Goal: Task Accomplishment & Management: Manage account settings

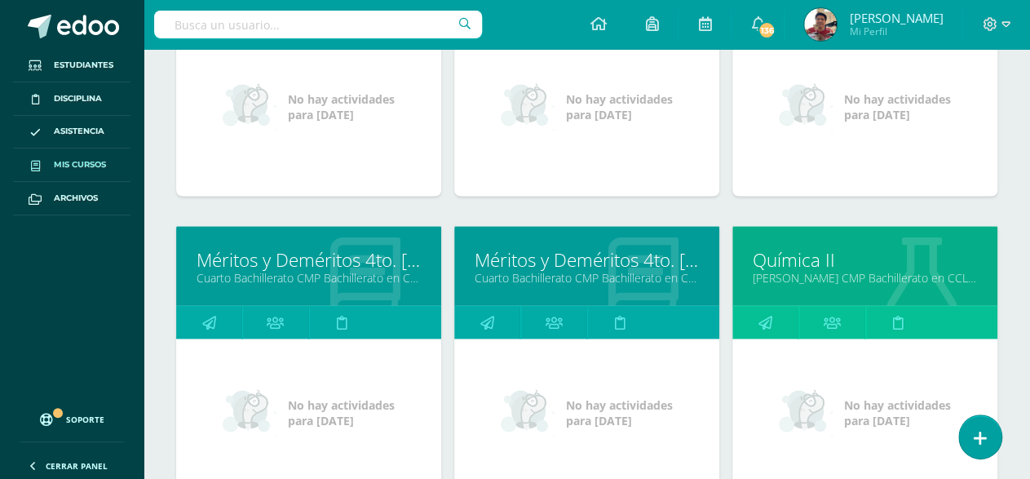
scroll to position [1059, 0]
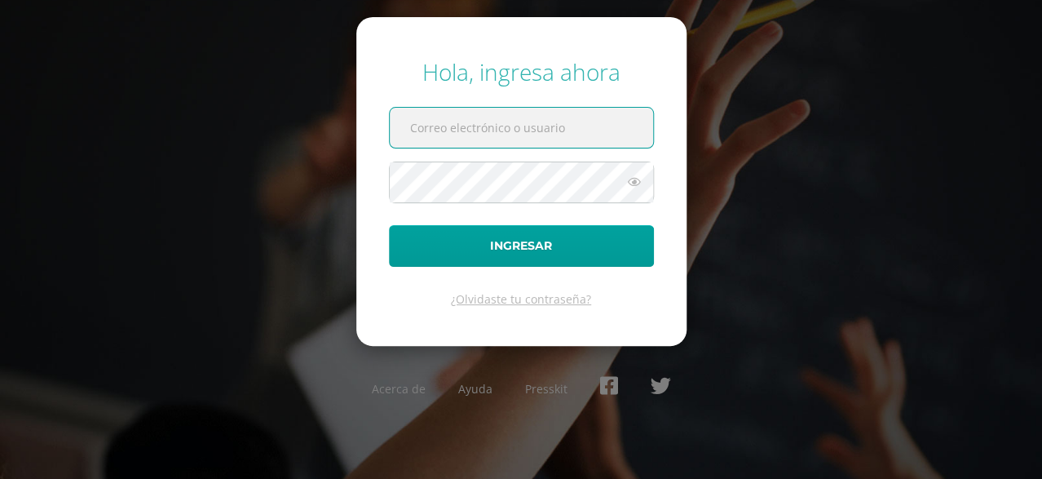
click at [461, 133] on input "text" at bounding box center [521, 128] width 263 height 40
type input "javier_alvarez@donbosco.edoo.gt"
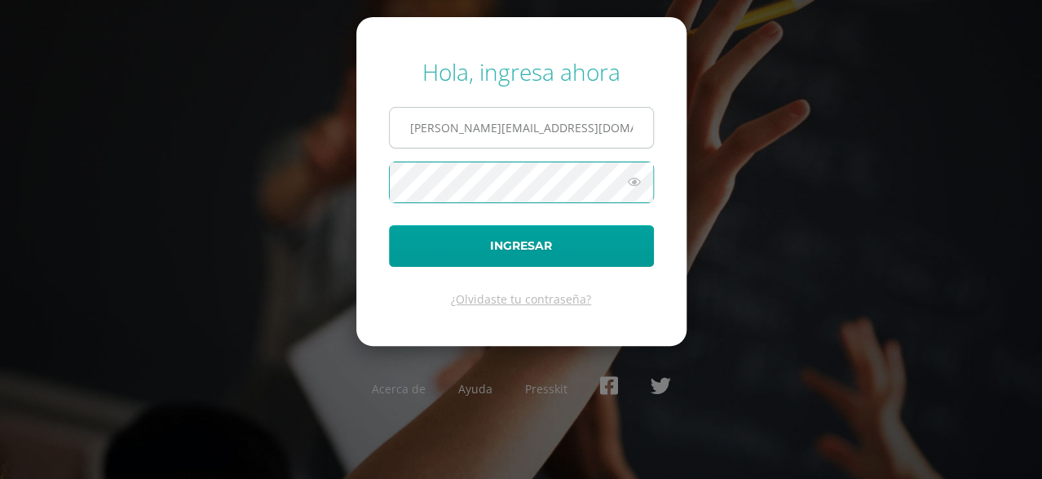
click at [389, 225] on button "Ingresar" at bounding box center [521, 246] width 265 height 42
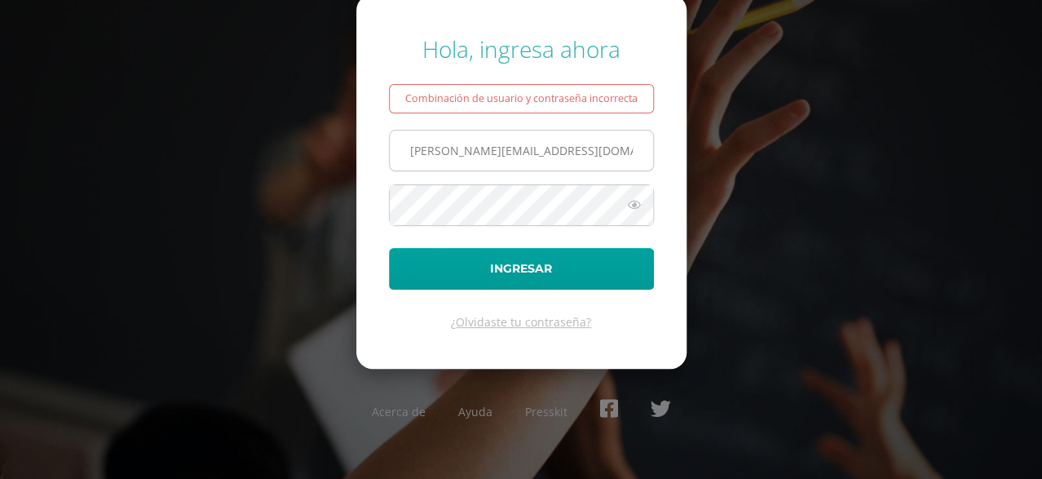
click at [568, 150] on input "javier_alvarez@donbosco.edoo.gt" at bounding box center [521, 150] width 263 height 40
type input "[PERSON_NAME][EMAIL_ADDRESS][DOMAIN_NAME]"
click at [389, 248] on button "Ingresar" at bounding box center [521, 269] width 265 height 42
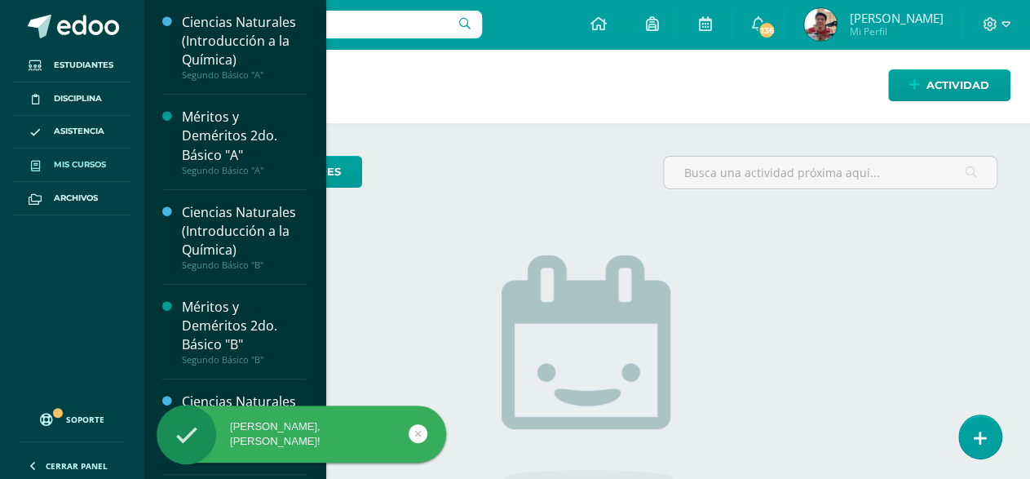
click at [78, 161] on span "Mis cursos" at bounding box center [80, 164] width 52 height 13
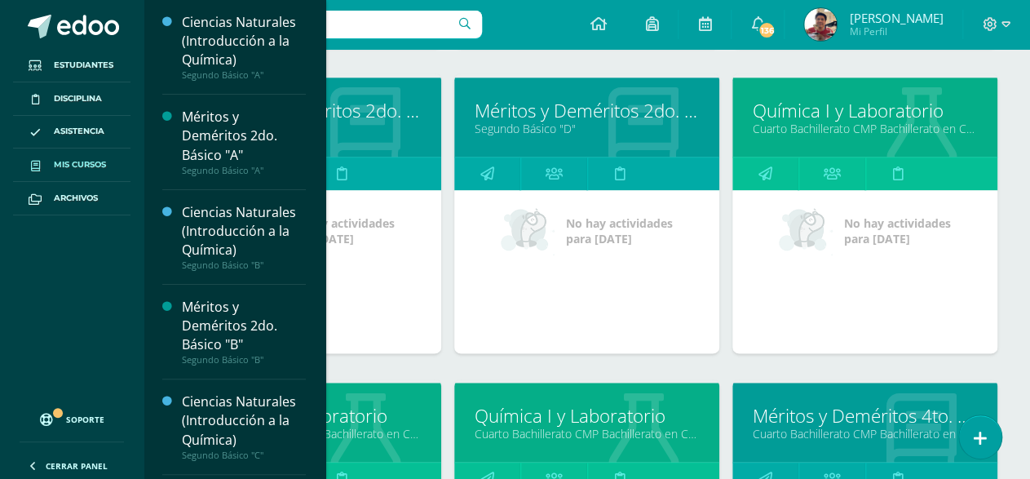
scroll to position [1005, 0]
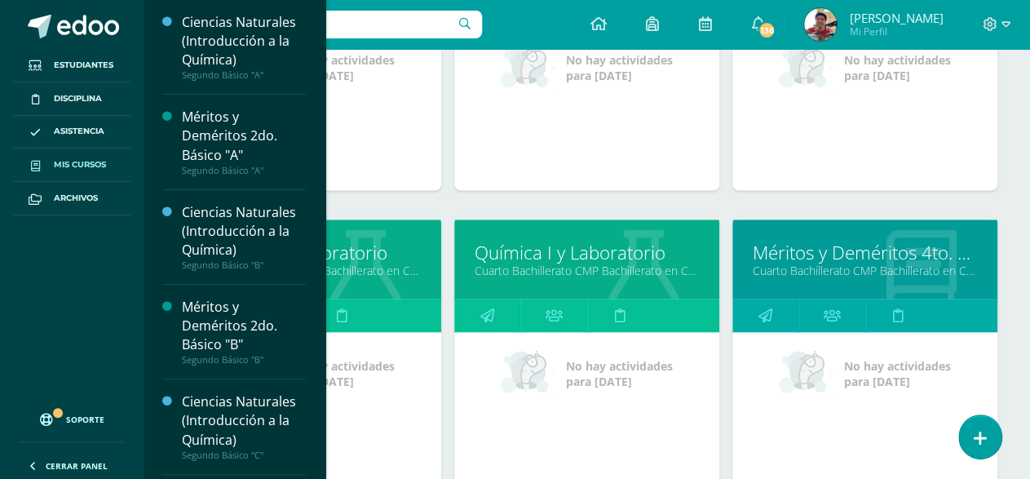
drag, startPoint x: 524, startPoint y: 250, endPoint x: 599, endPoint y: 198, distance: 91.6
click at [599, 198] on div "Méritos y Deméritos 2do. Básico "D" Segundo Básico "D" No hay actividades para …" at bounding box center [587, 63] width 278 height 306
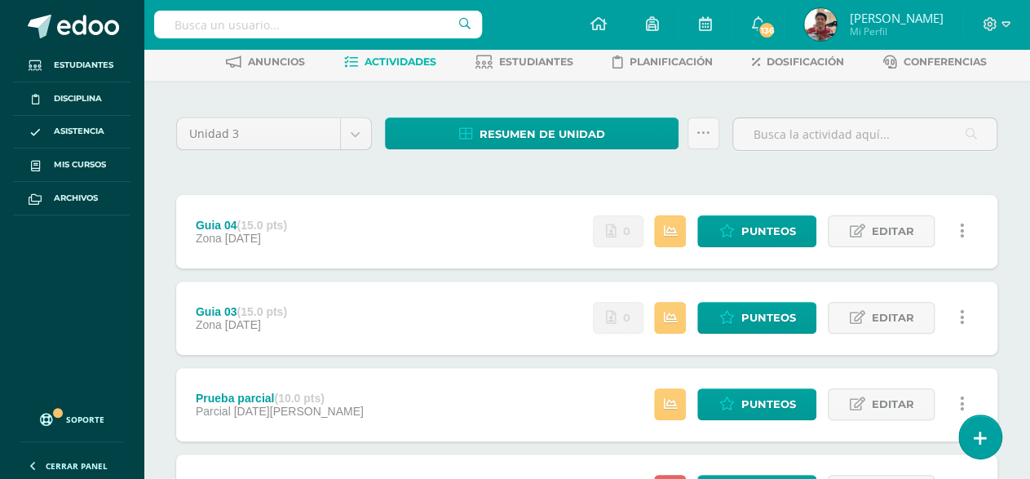
scroll to position [245, 0]
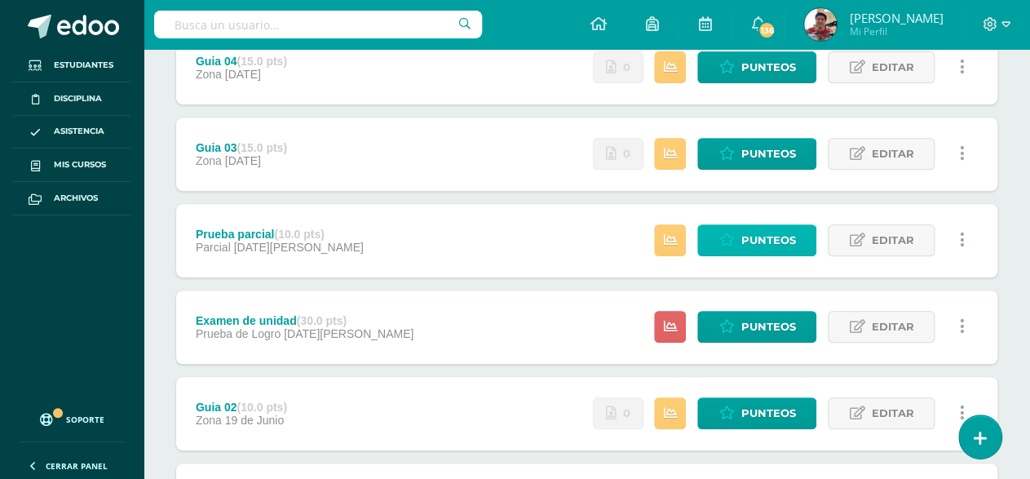
click at [745, 232] on span "Punteos" at bounding box center [768, 240] width 55 height 30
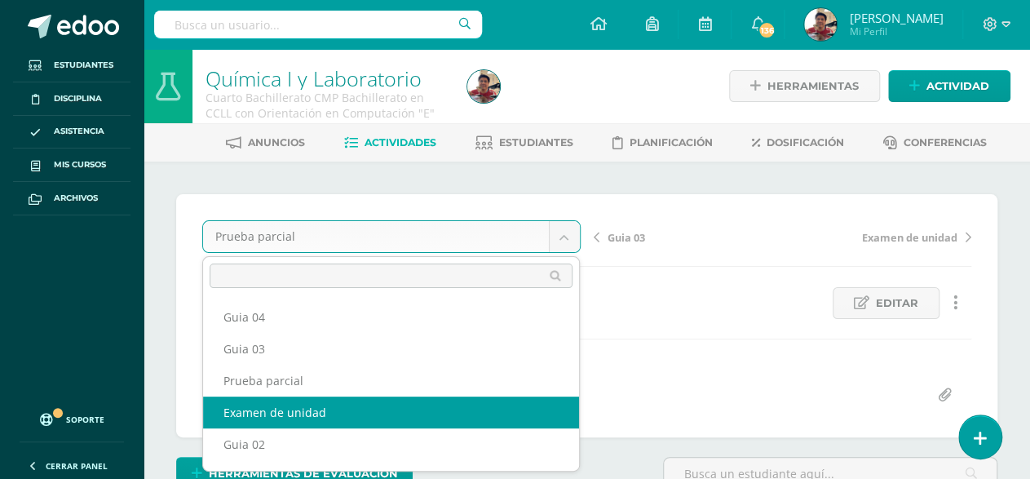
select select "/dashboard/teacher/grade-activity/177399/"
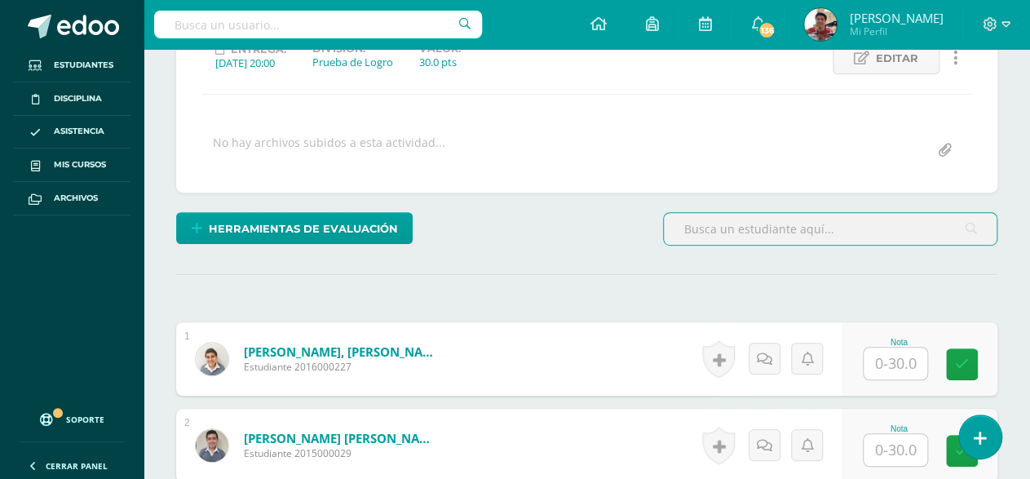
scroll to position [489, 0]
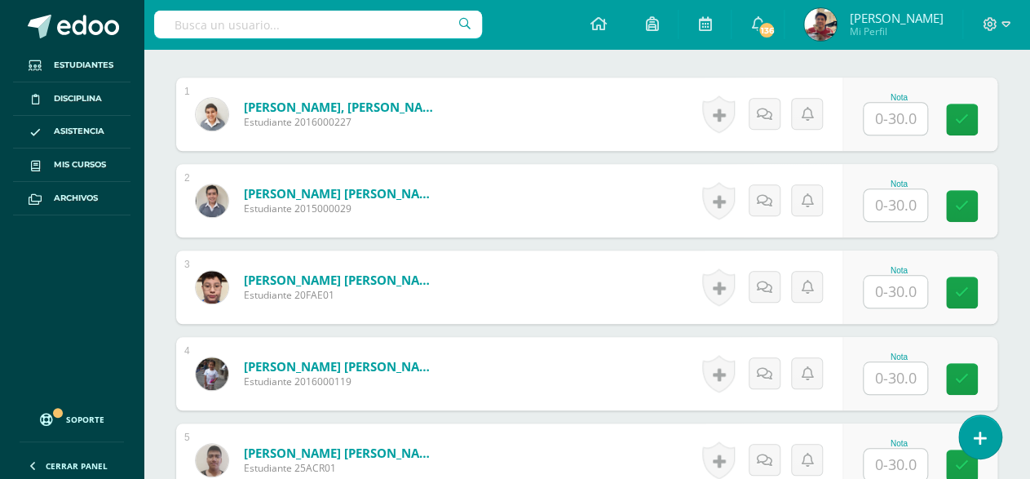
click at [885, 93] on div "Nota" at bounding box center [899, 97] width 72 height 9
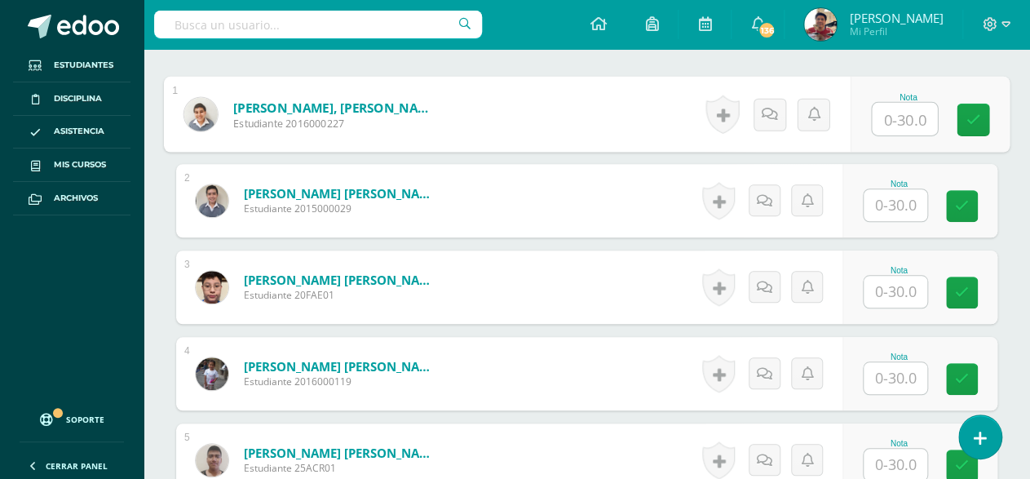
click at [896, 113] on input "text" at bounding box center [904, 119] width 65 height 33
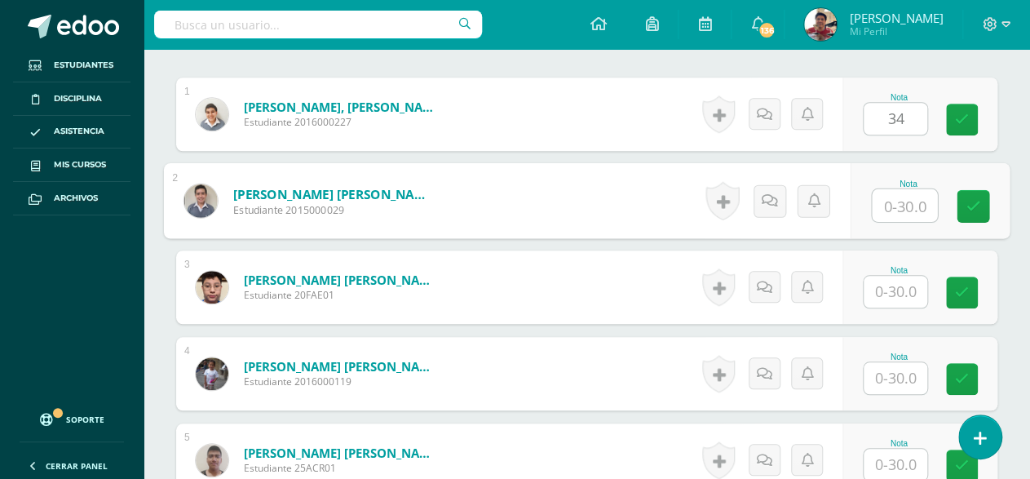
type input "0"
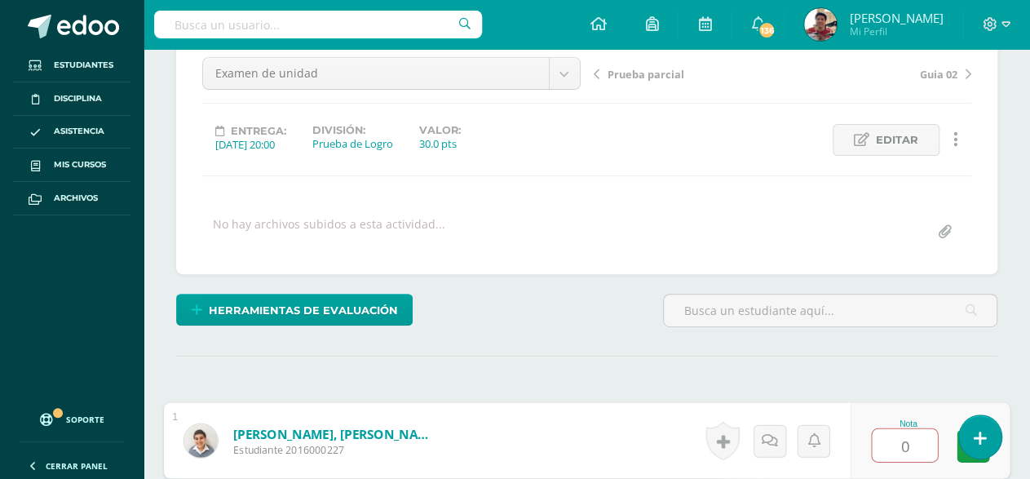
scroll to position [0, 0]
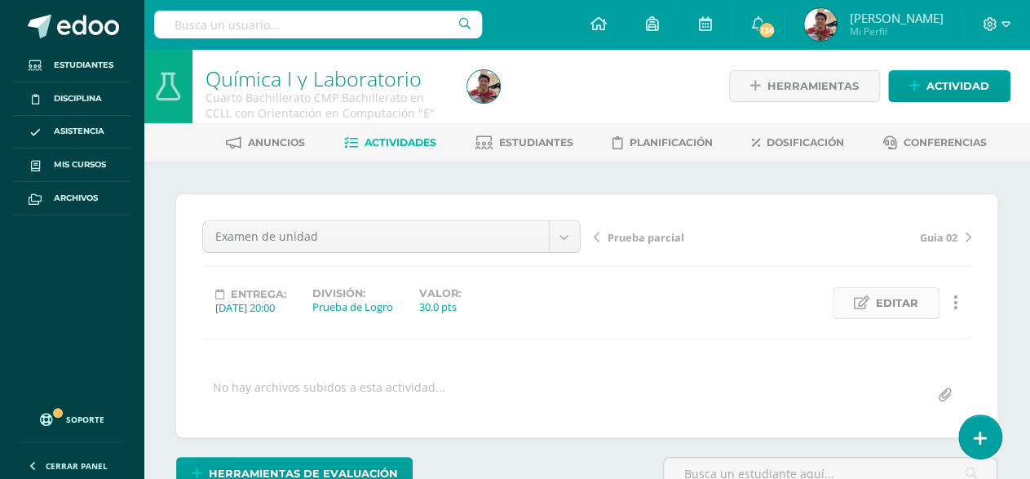
click at [918, 295] on span "Editar" at bounding box center [897, 303] width 42 height 30
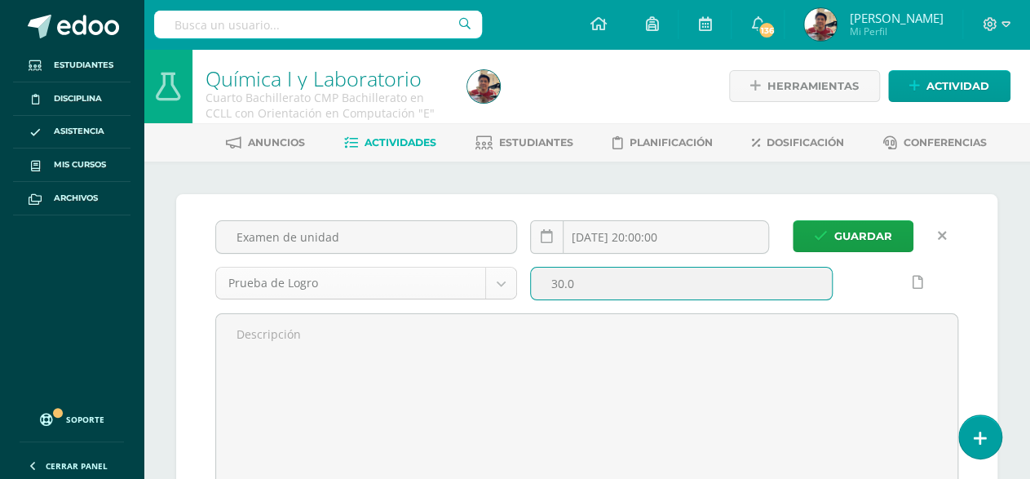
drag, startPoint x: 613, startPoint y: 285, endPoint x: 421, endPoint y: 281, distance: 192.5
click at [421, 281] on div "Examen de unidad 2025-07-02 20:00:00 Prueba de Logro Zona Prueba de Logro Parci…" at bounding box center [587, 369] width 756 height 299
type input "40"
click at [793, 220] on button "Guardar" at bounding box center [853, 236] width 121 height 32
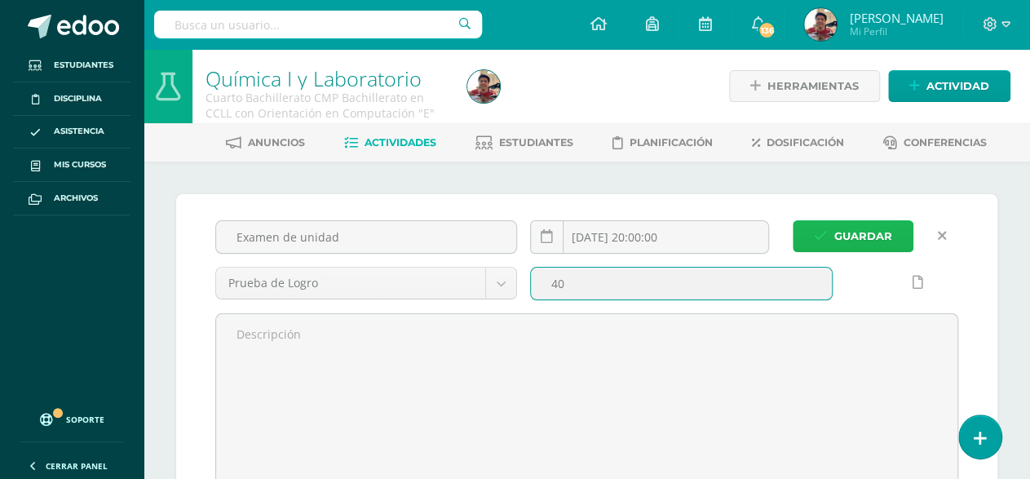
click at [834, 232] on span "Guardar" at bounding box center [863, 236] width 58 height 30
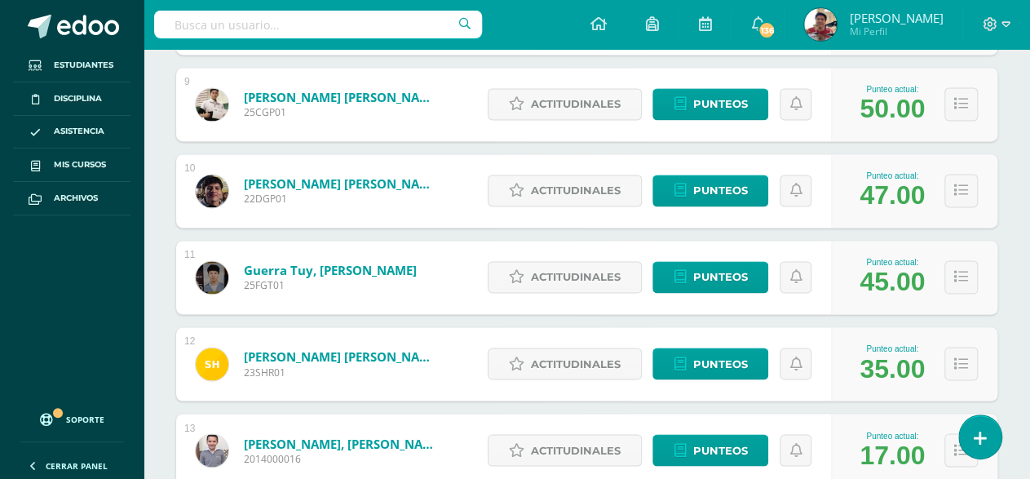
scroll to position [1059, 0]
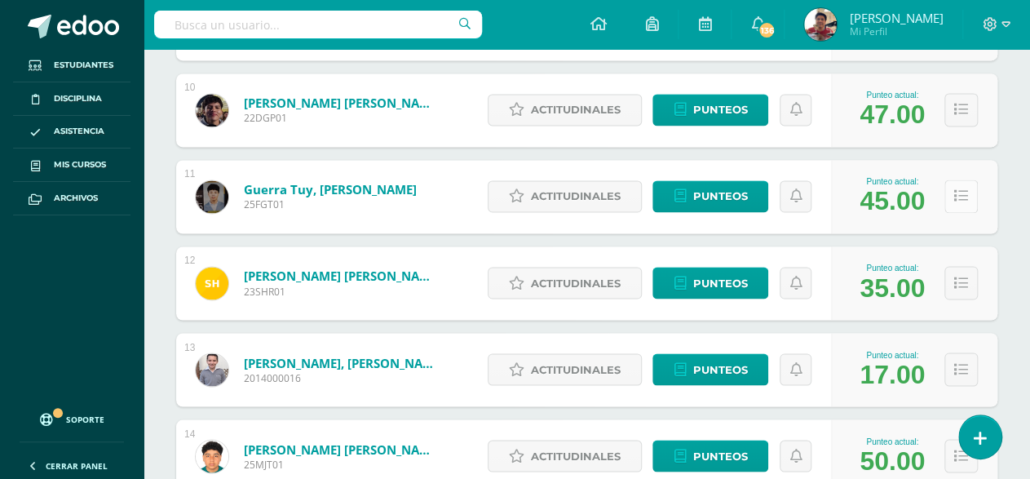
click at [964, 197] on icon at bounding box center [961, 196] width 14 height 14
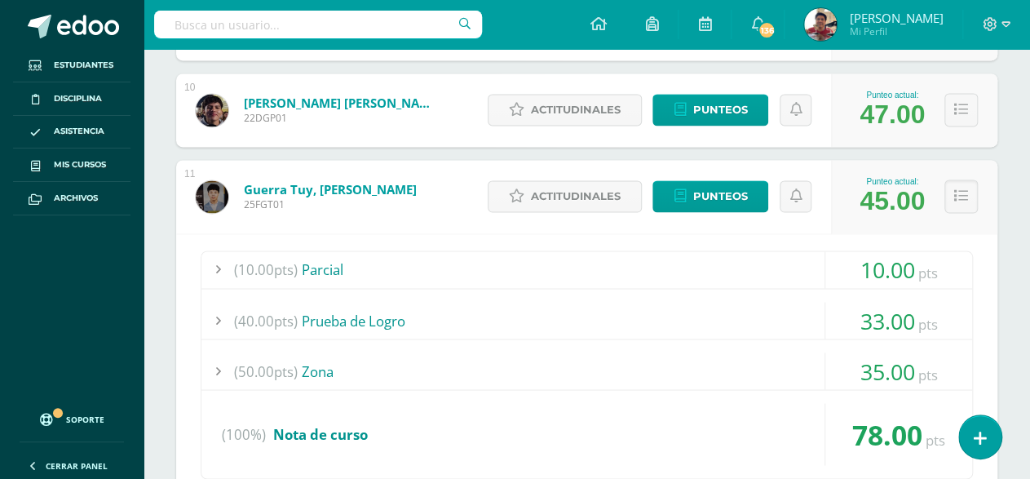
click at [218, 364] on div at bounding box center [217, 370] width 33 height 37
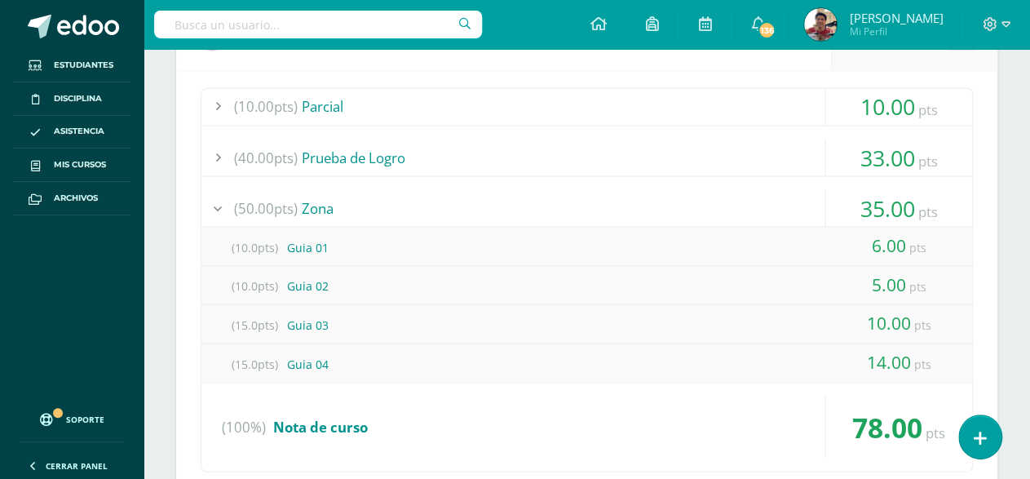
scroll to position [1141, 0]
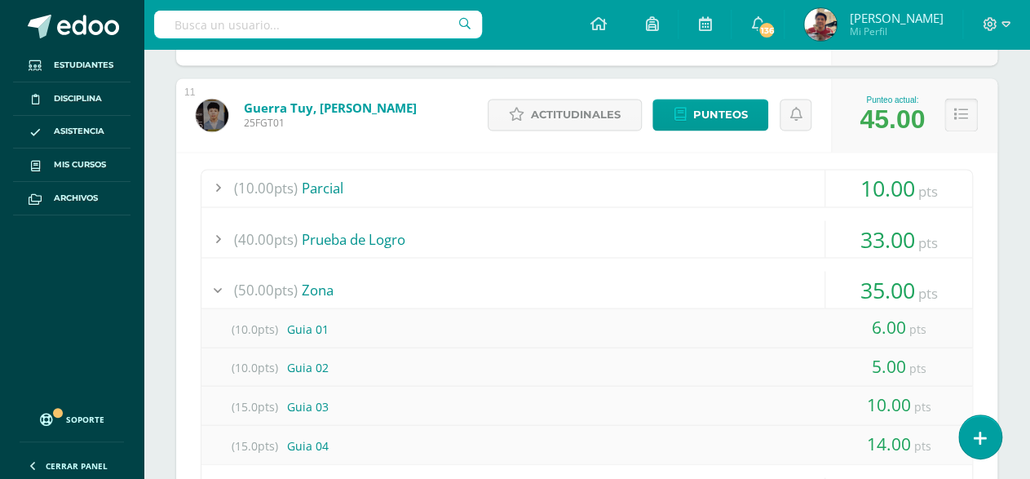
click at [973, 120] on button at bounding box center [960, 114] width 33 height 33
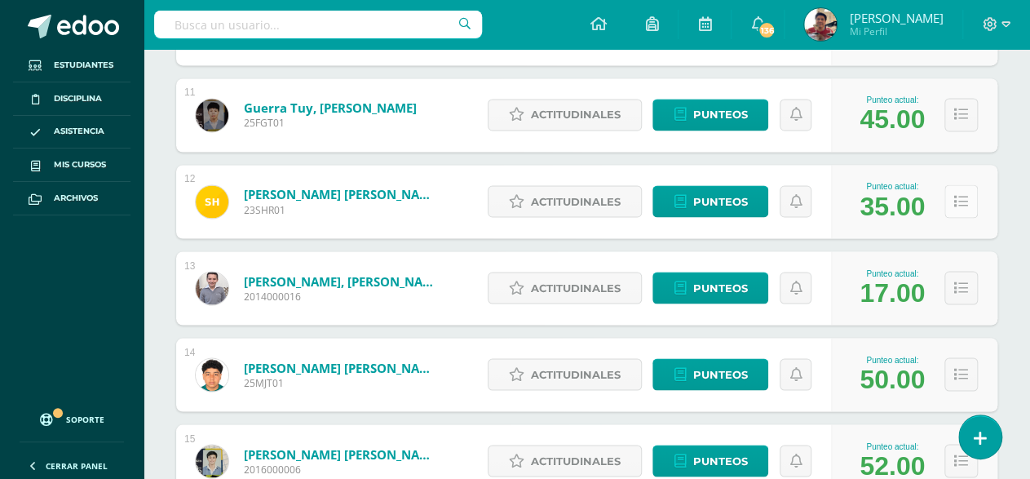
click at [966, 206] on icon at bounding box center [961, 201] width 14 height 14
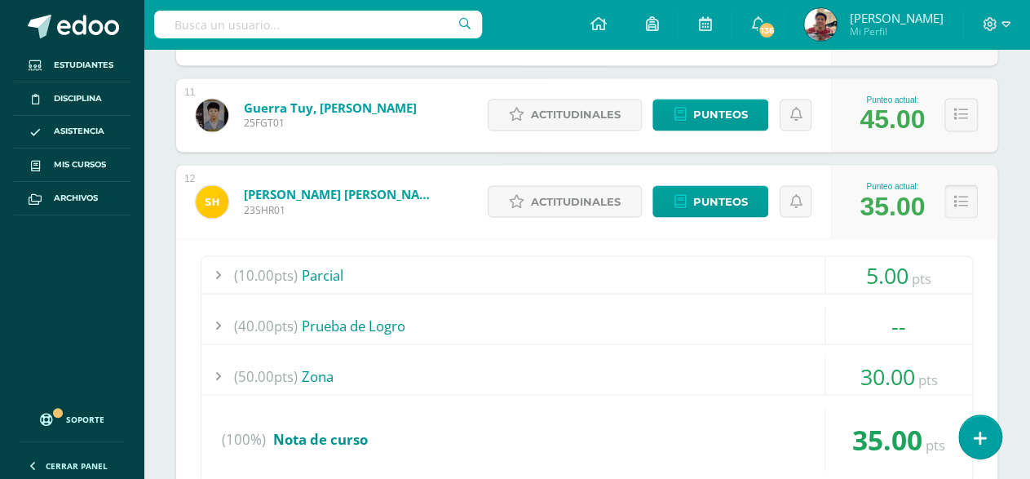
click at [971, 201] on button at bounding box center [960, 200] width 33 height 33
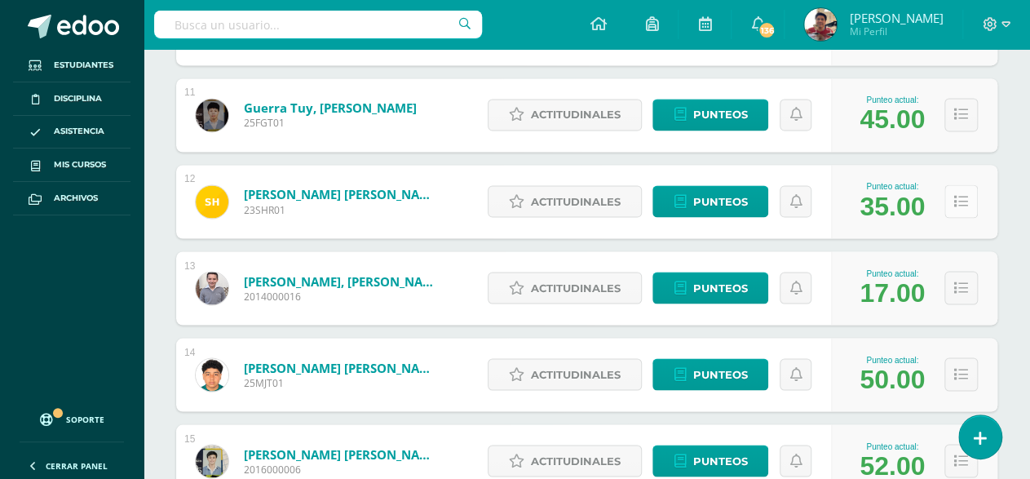
click at [960, 199] on icon at bounding box center [961, 201] width 14 height 14
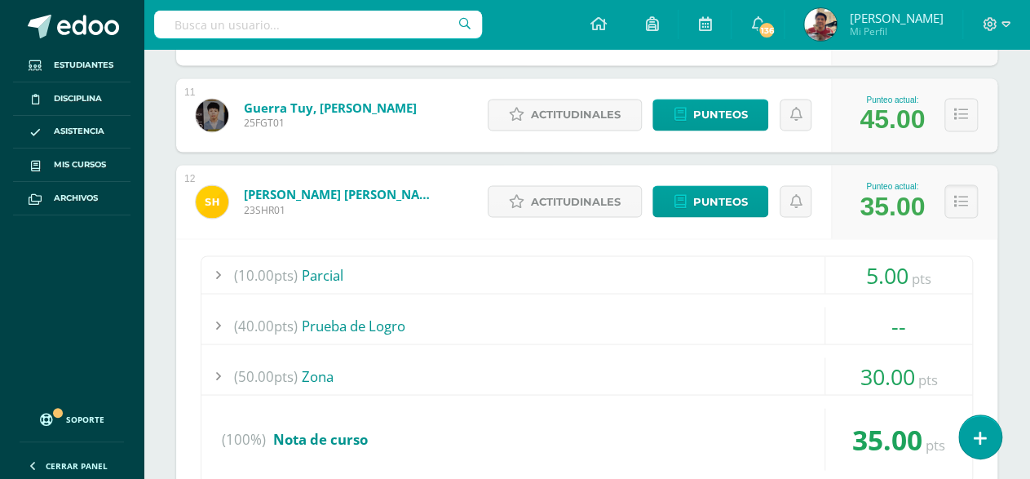
scroll to position [1304, 0]
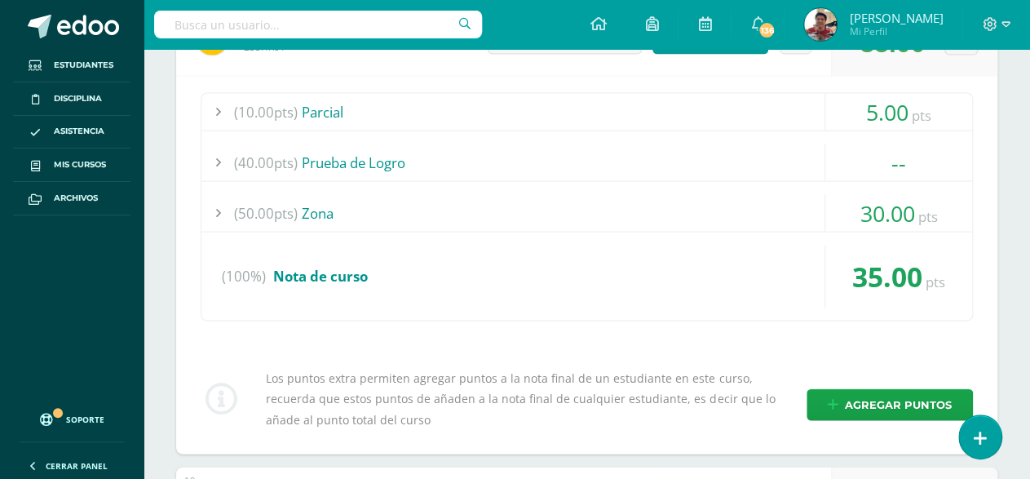
click at [218, 207] on div at bounding box center [217, 212] width 33 height 37
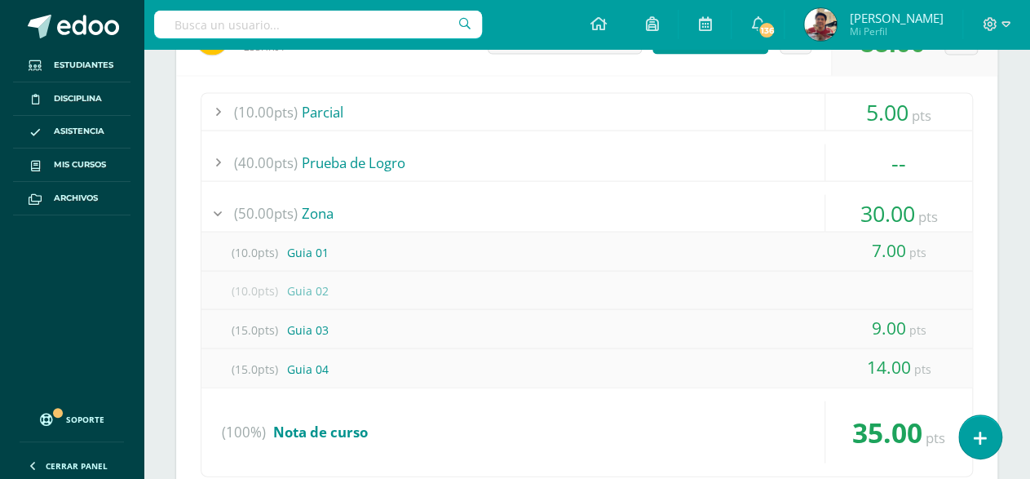
scroll to position [1223, 0]
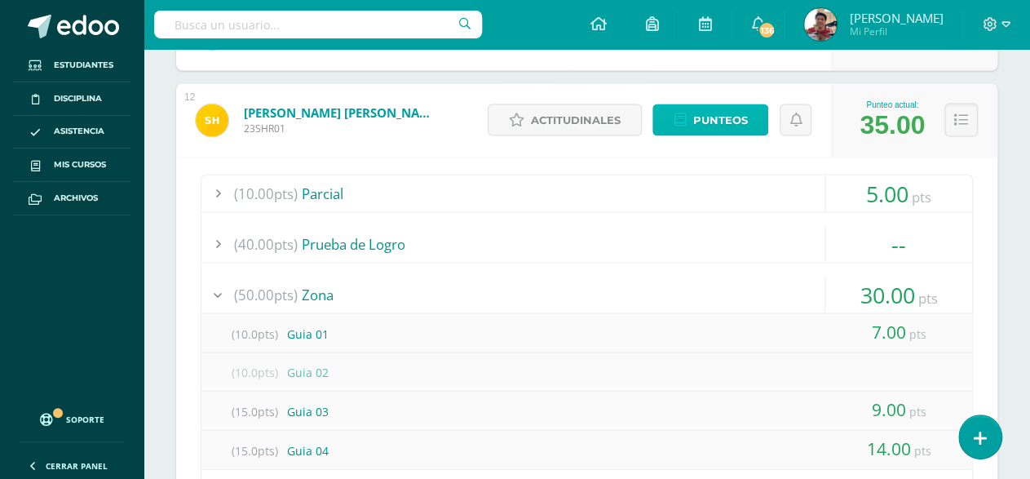
drag, startPoint x: 325, startPoint y: 186, endPoint x: 697, endPoint y: 118, distance: 378.0
click at [962, 120] on icon at bounding box center [961, 120] width 14 height 14
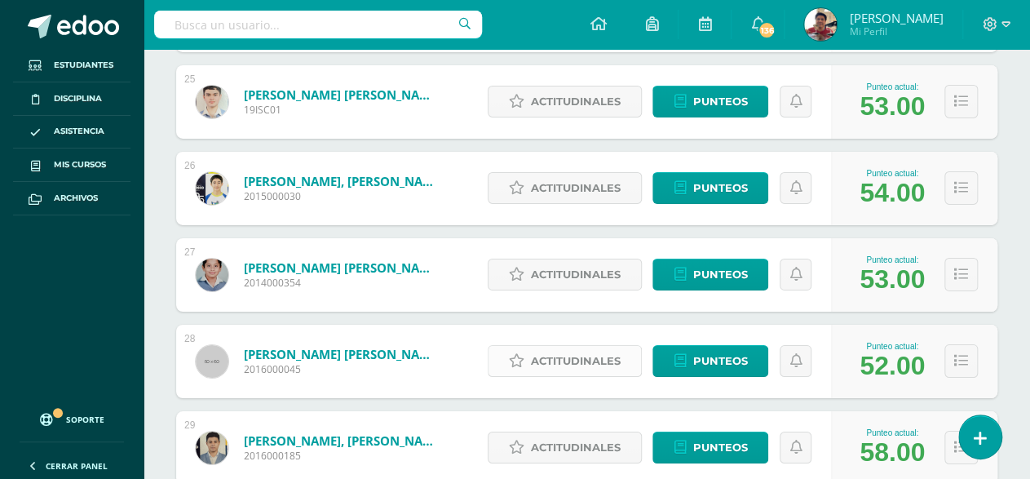
scroll to position [2446, 0]
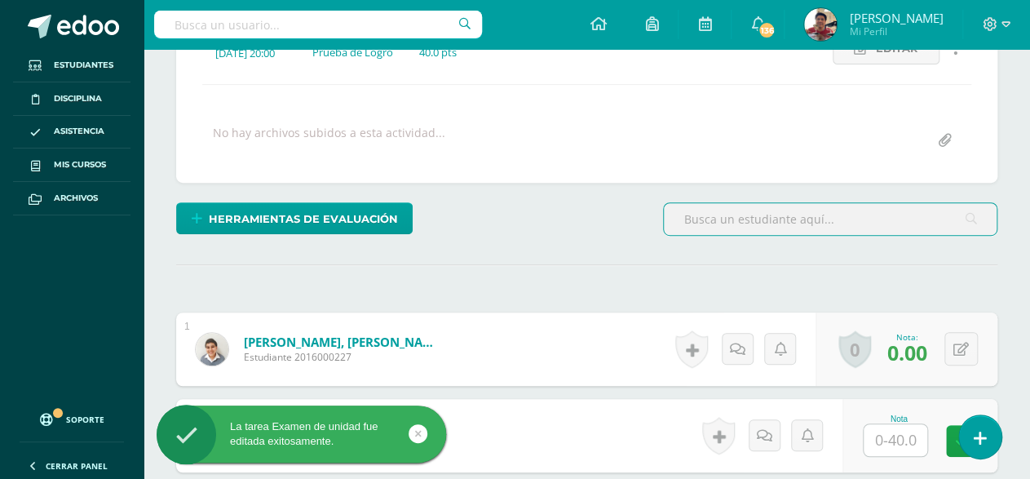
scroll to position [336, 0]
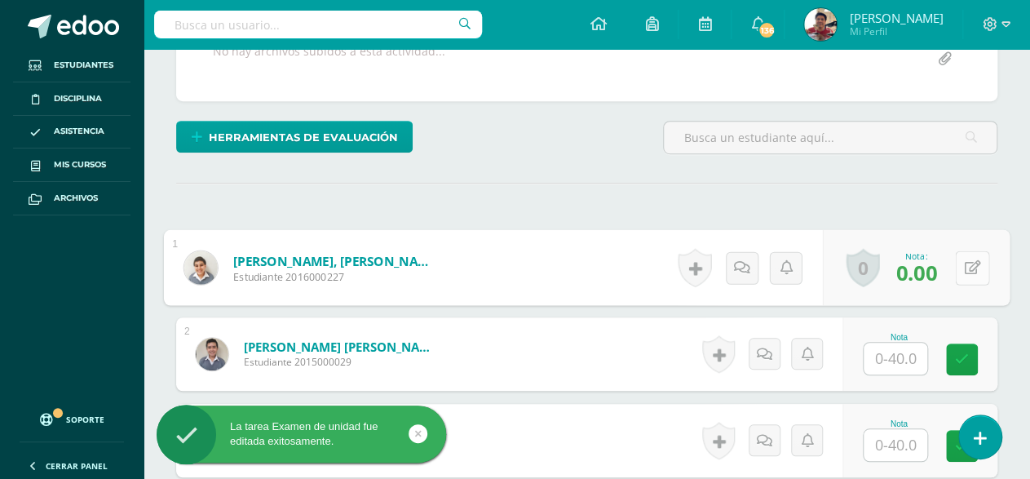
click at [966, 273] on button at bounding box center [972, 267] width 34 height 34
type input "34"
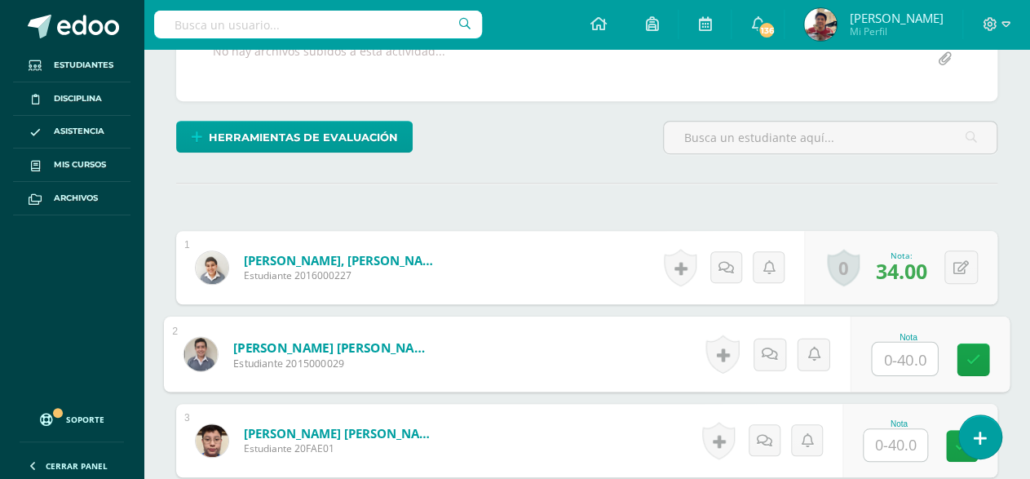
click at [894, 359] on input "text" at bounding box center [904, 359] width 65 height 33
type input "38"
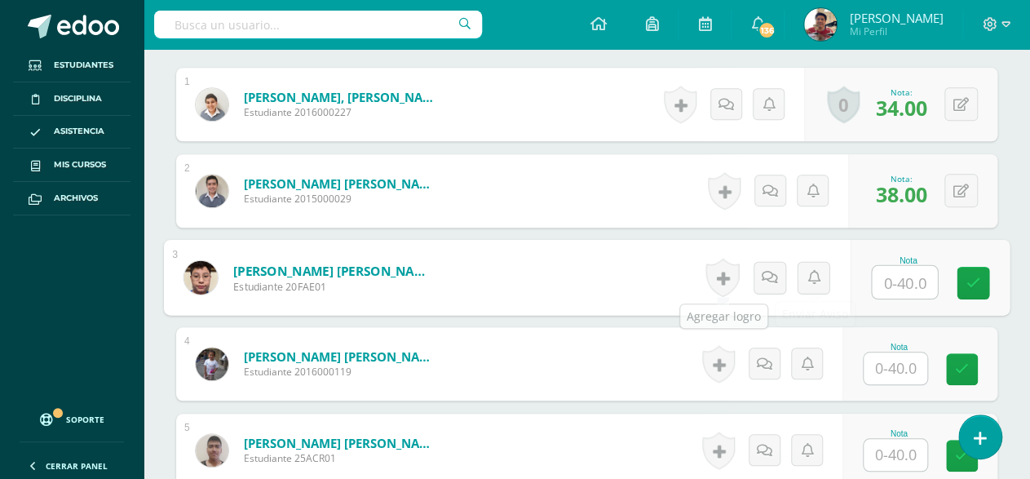
scroll to position [581, 0]
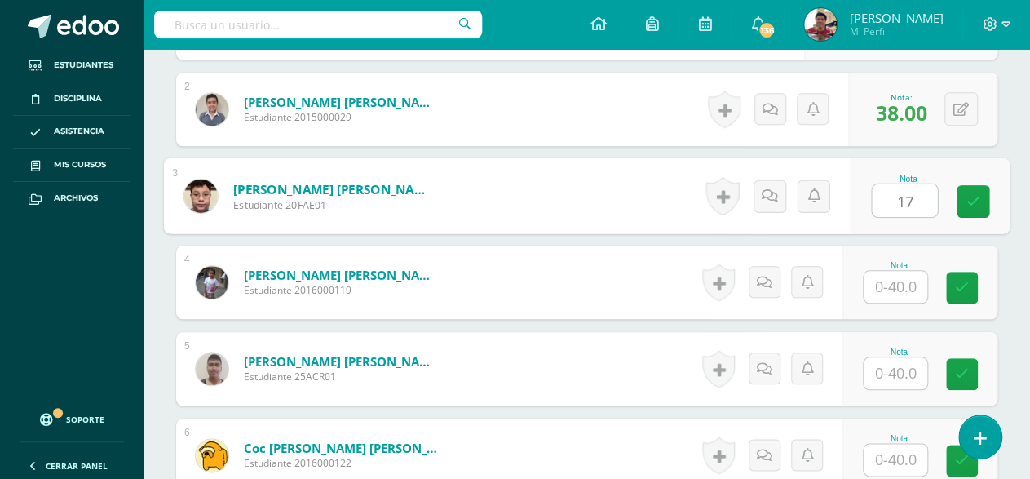
type input "17"
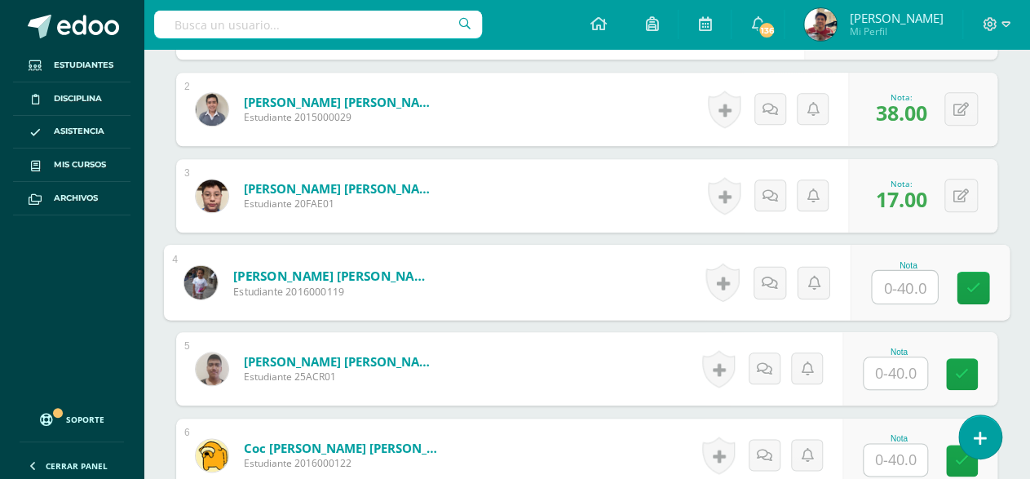
click at [899, 289] on input "text" at bounding box center [904, 287] width 65 height 33
type input "31"
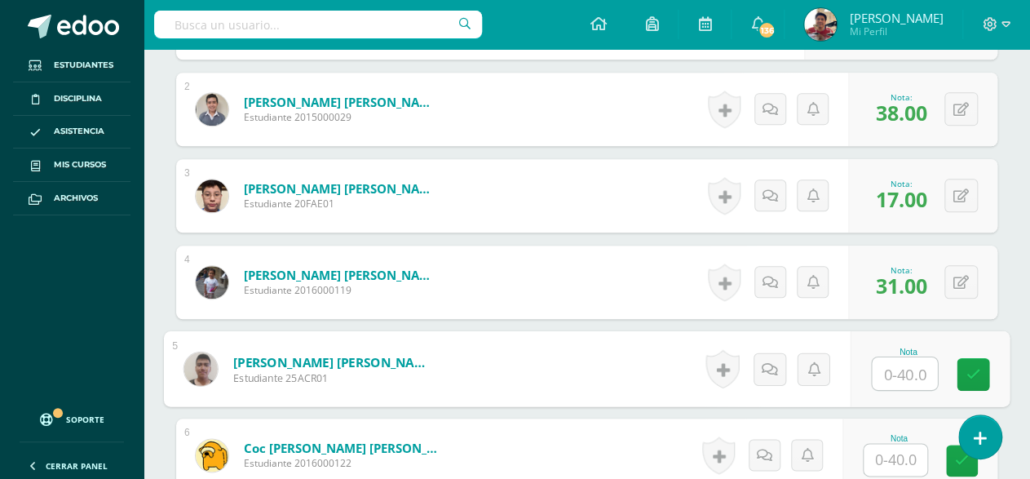
click at [916, 369] on input "text" at bounding box center [904, 373] width 65 height 33
click at [961, 365] on button at bounding box center [972, 369] width 34 height 34
type input "23"
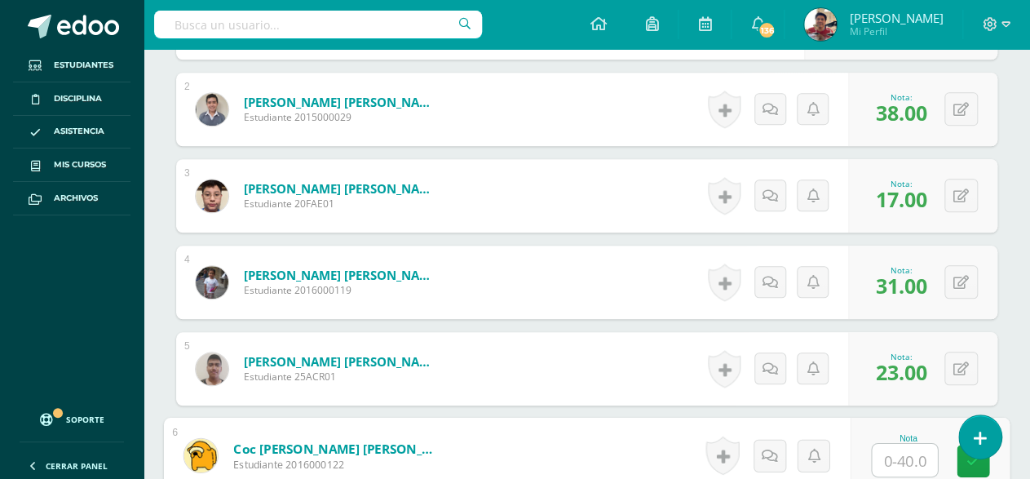
click at [906, 453] on input "text" at bounding box center [904, 460] width 65 height 33
type input "37"
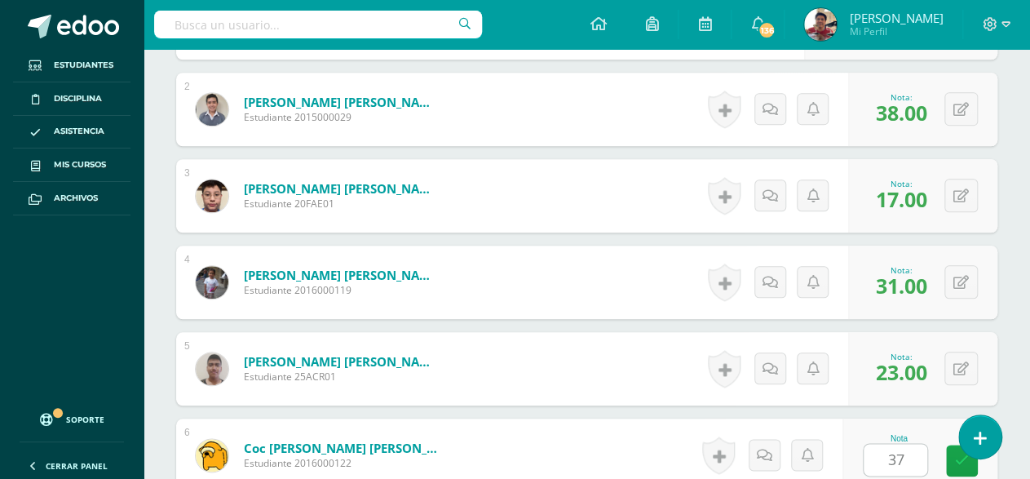
scroll to position [885, 0]
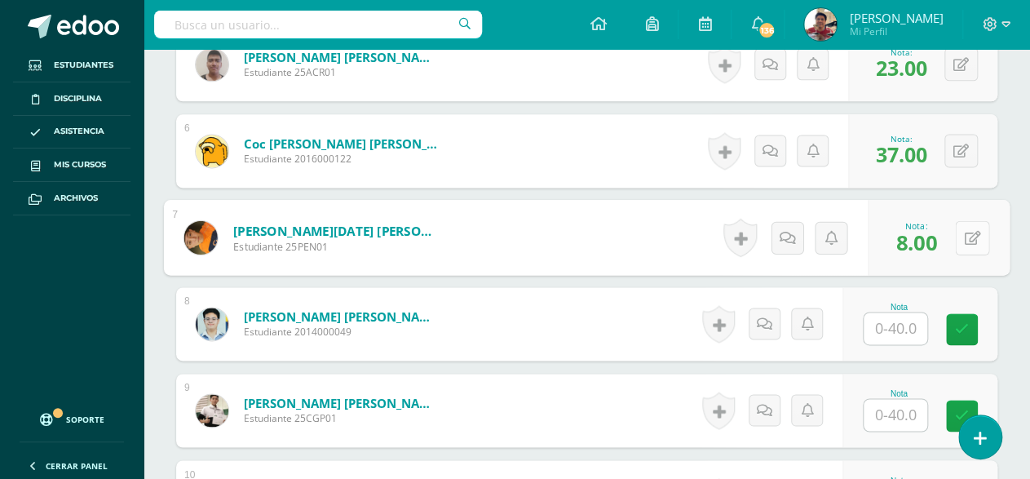
click at [962, 226] on button at bounding box center [972, 237] width 34 height 34
type input "10"
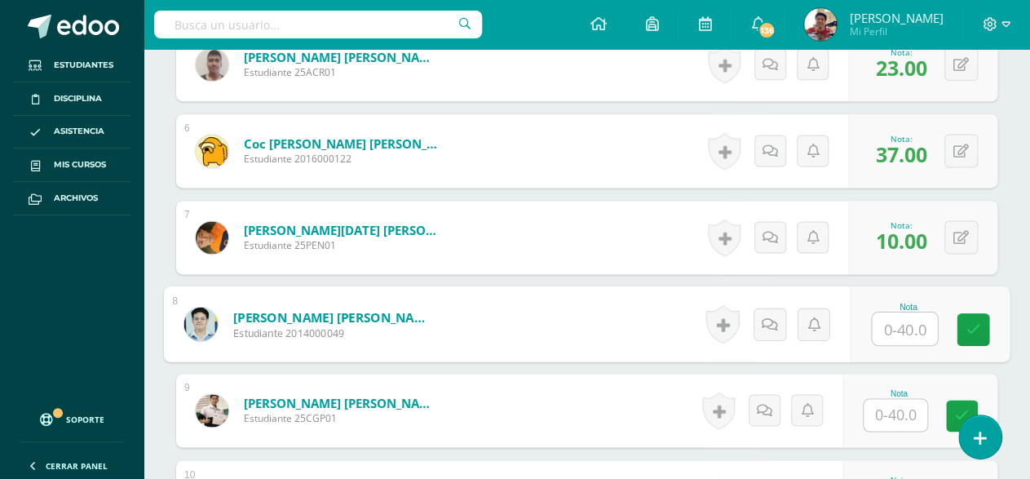
click at [917, 325] on input "text" at bounding box center [904, 328] width 65 height 33
type input "31"
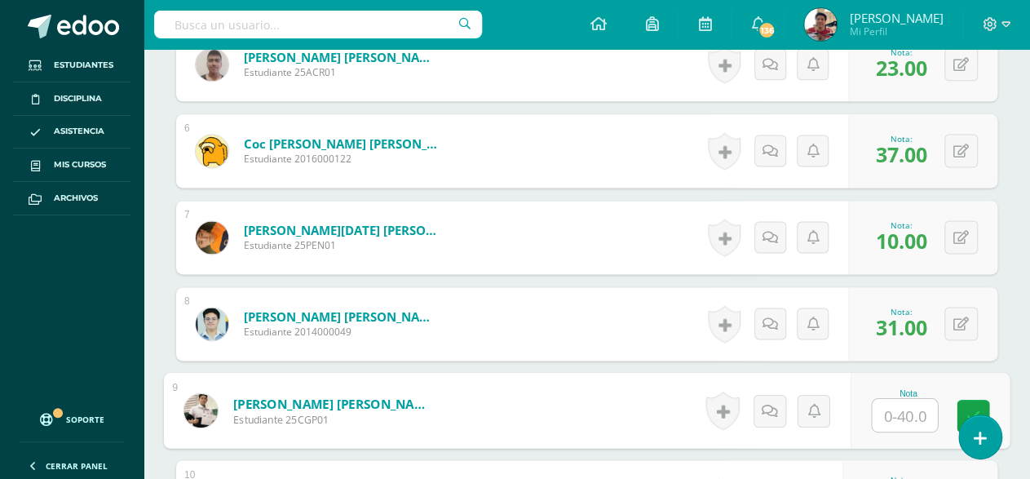
click at [907, 413] on input "text" at bounding box center [904, 415] width 65 height 33
type input "36"
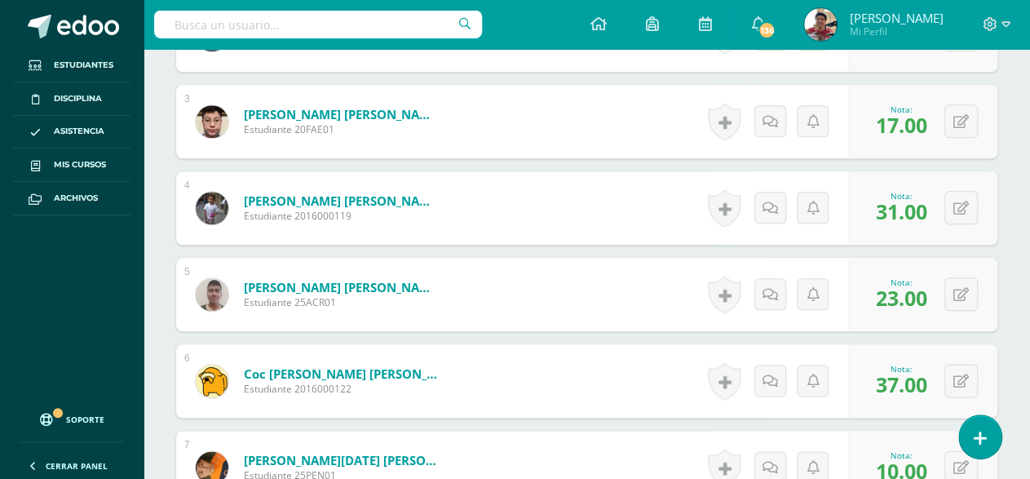
scroll to position [573, 0]
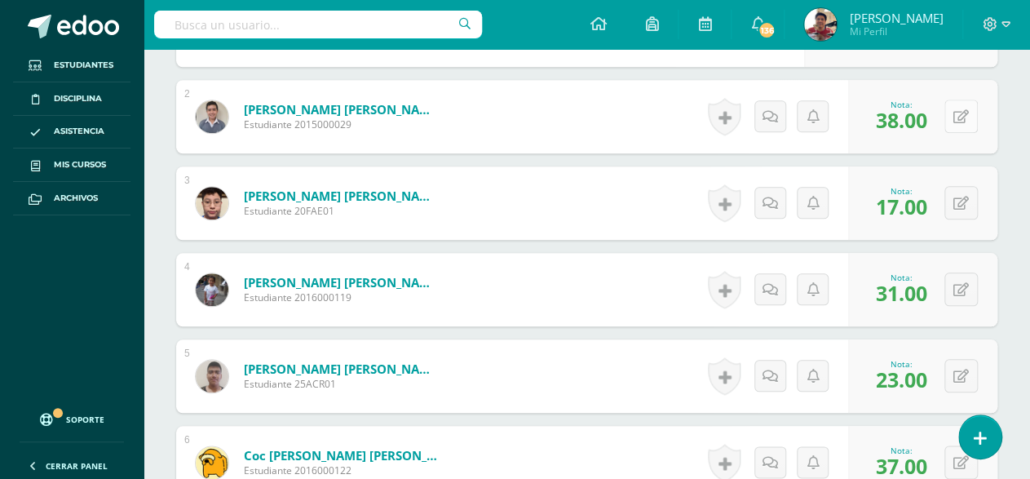
click at [967, 104] on button at bounding box center [960, 116] width 33 height 33
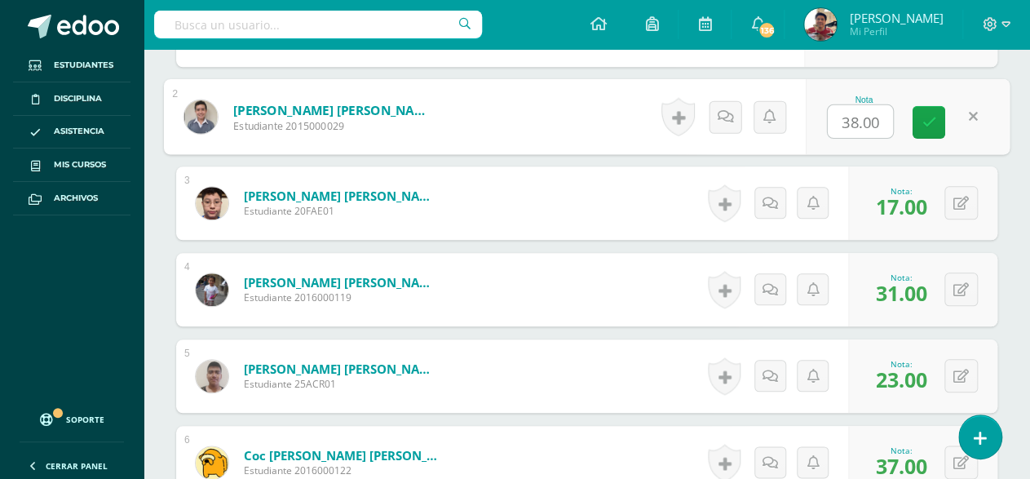
type input "1"
type input "40"
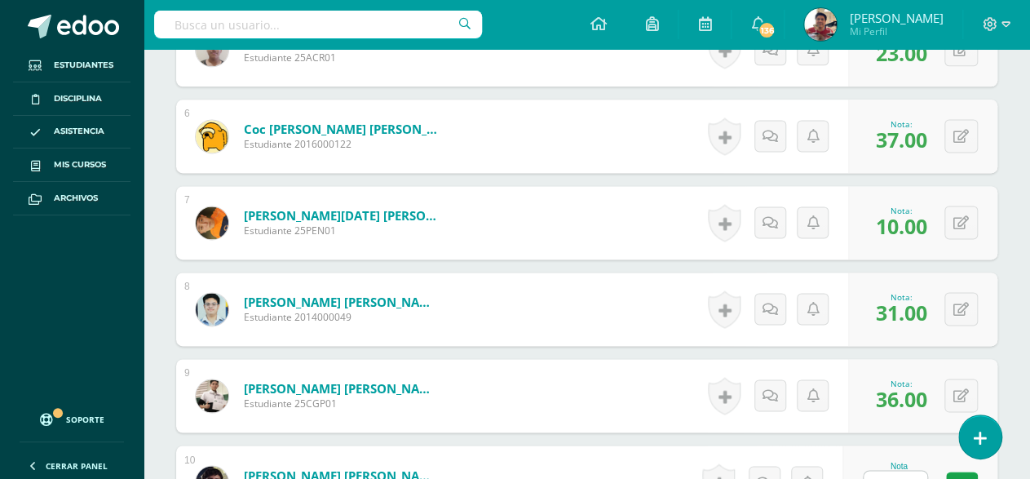
scroll to position [981, 0]
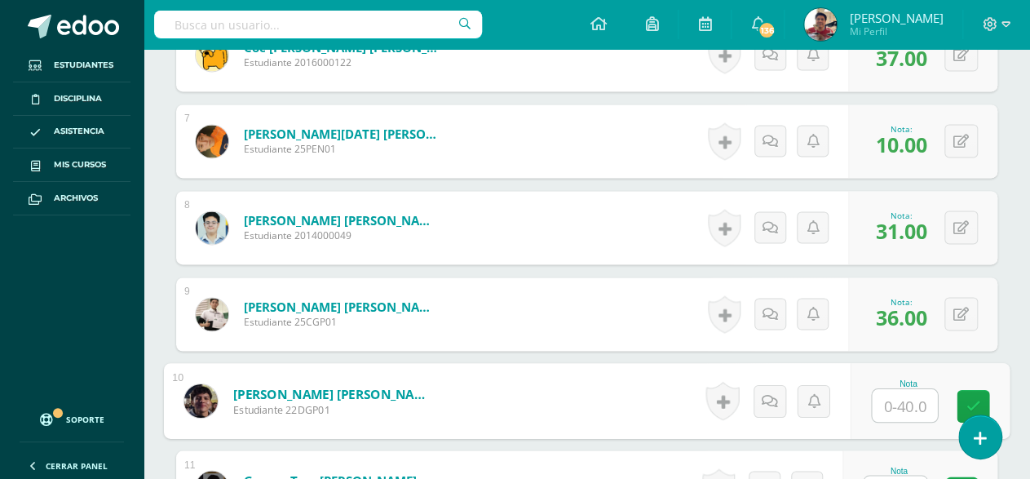
click at [885, 406] on input "text" at bounding box center [904, 405] width 65 height 33
click at [914, 405] on input "text" at bounding box center [904, 405] width 65 height 33
type input "17"
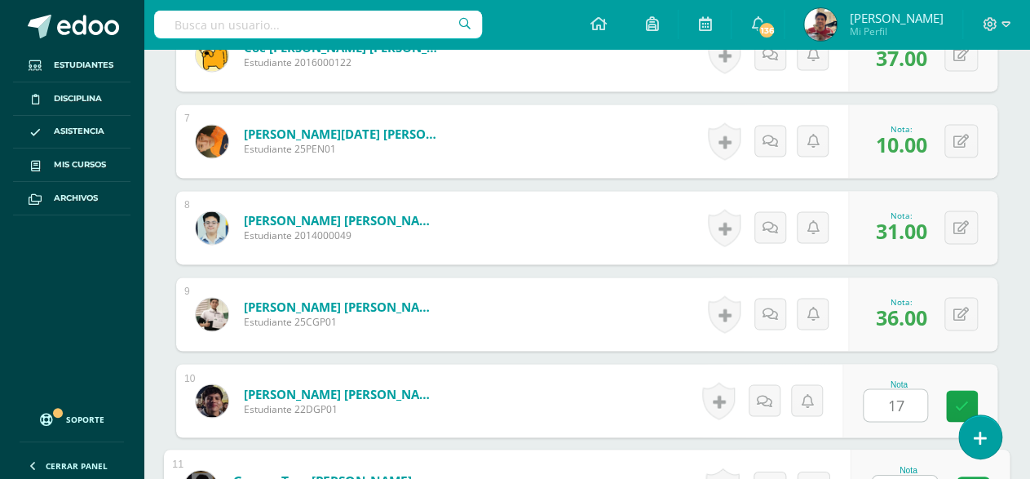
scroll to position [1008, 0]
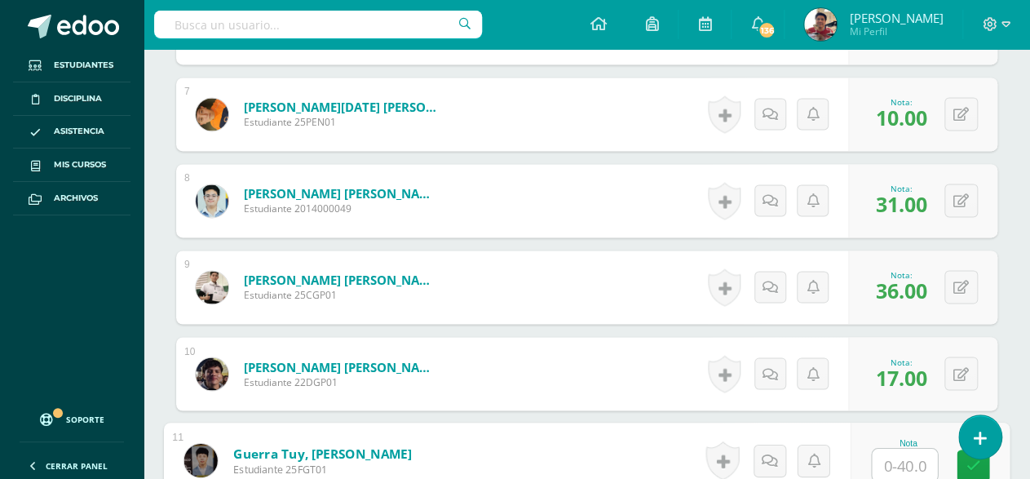
click at [897, 456] on input "text" at bounding box center [904, 465] width 65 height 33
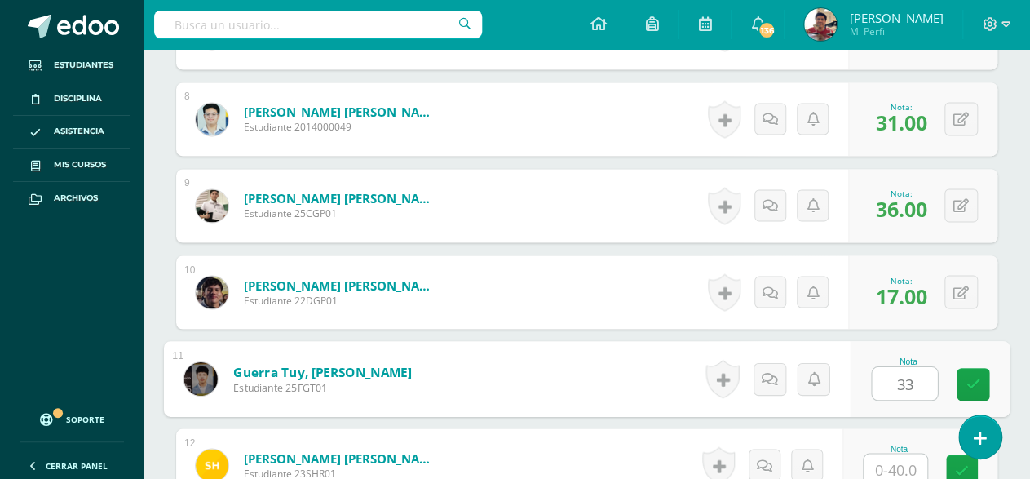
type input "33"
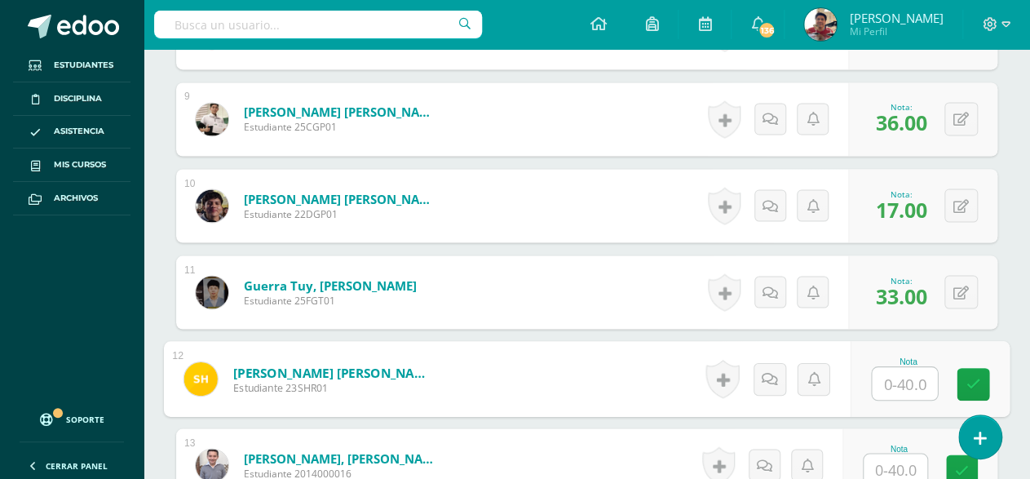
scroll to position [1258, 0]
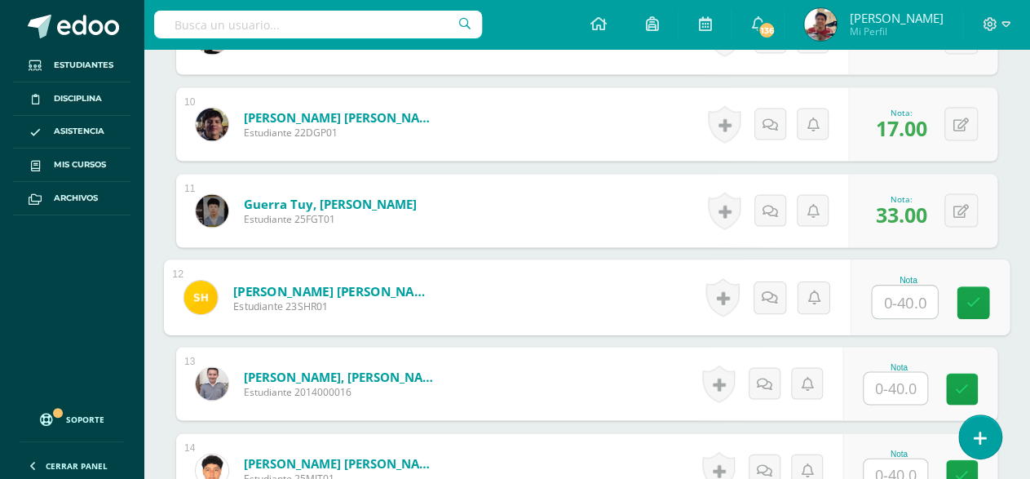
click at [912, 303] on input "text" at bounding box center [904, 301] width 65 height 33
type input "21"
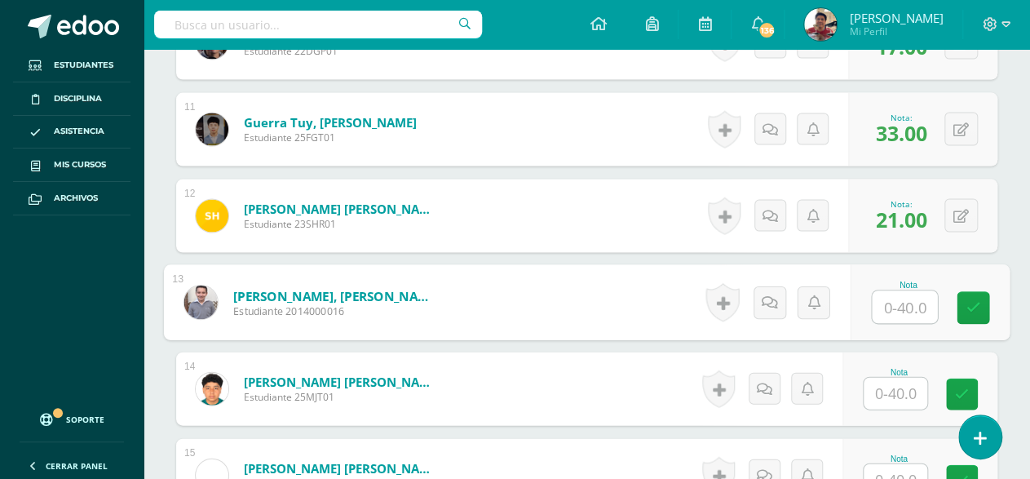
scroll to position [1421, 0]
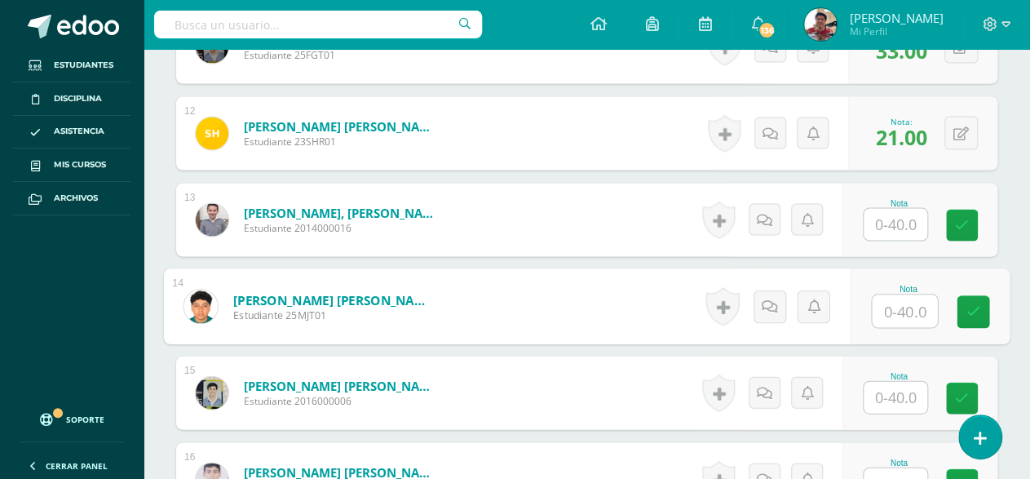
click at [895, 314] on input "text" at bounding box center [904, 311] width 65 height 33
type input "20"
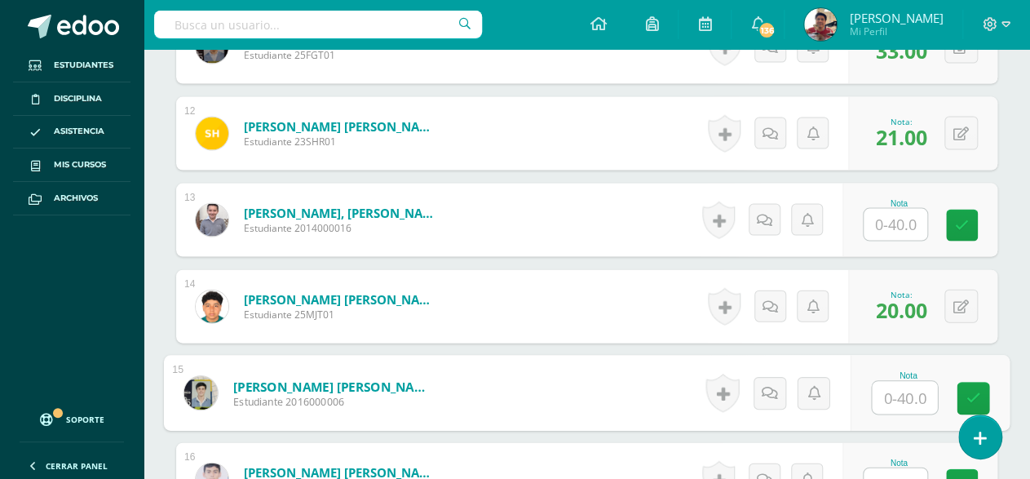
scroll to position [1584, 0]
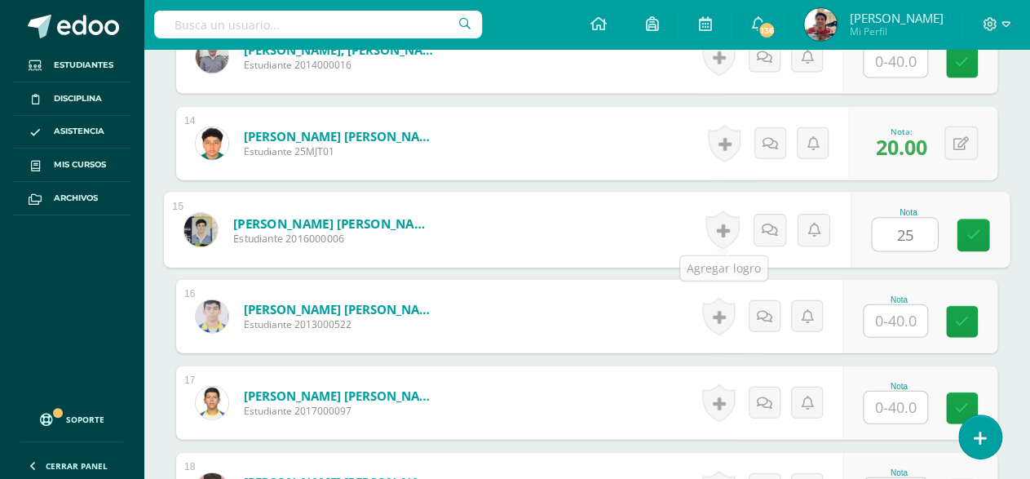
type input "25"
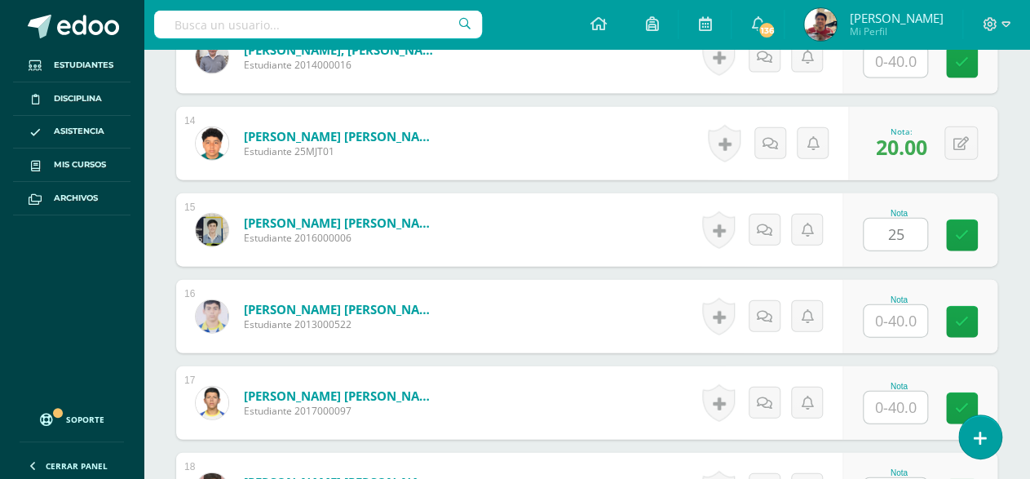
click at [684, 225] on form "Letona Escobar, Yerik Sebastián Estudiante 2016000006 Nota 25 0 Logros" at bounding box center [586, 229] width 821 height 73
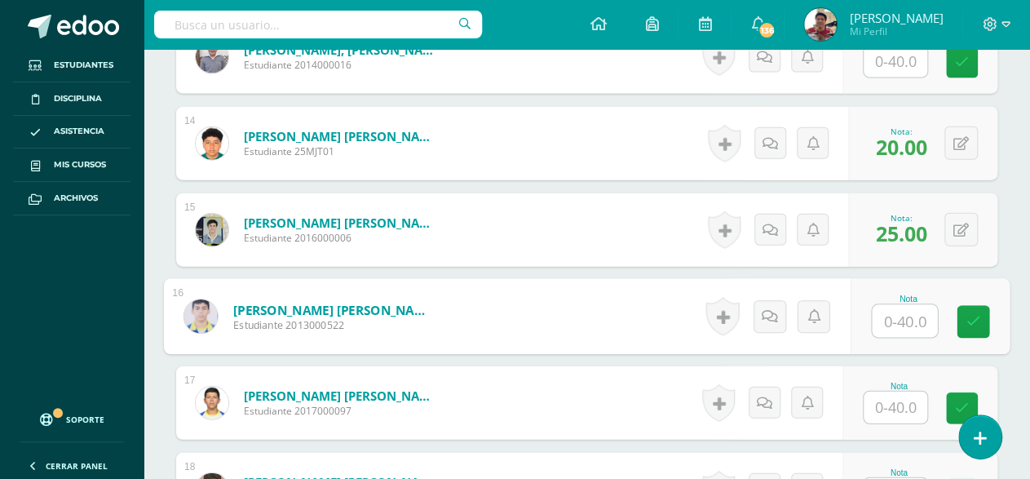
click at [909, 321] on input "text" at bounding box center [904, 321] width 65 height 33
type input "24"
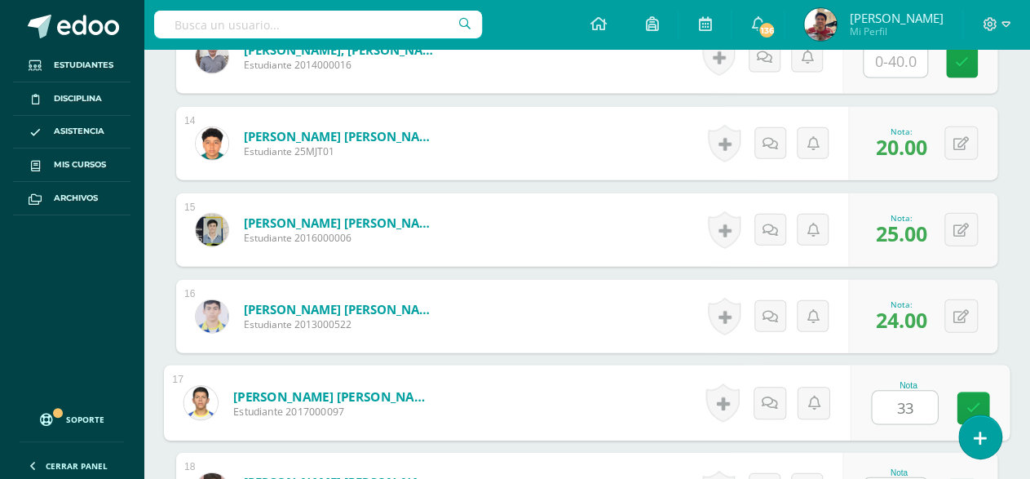
type input "33"
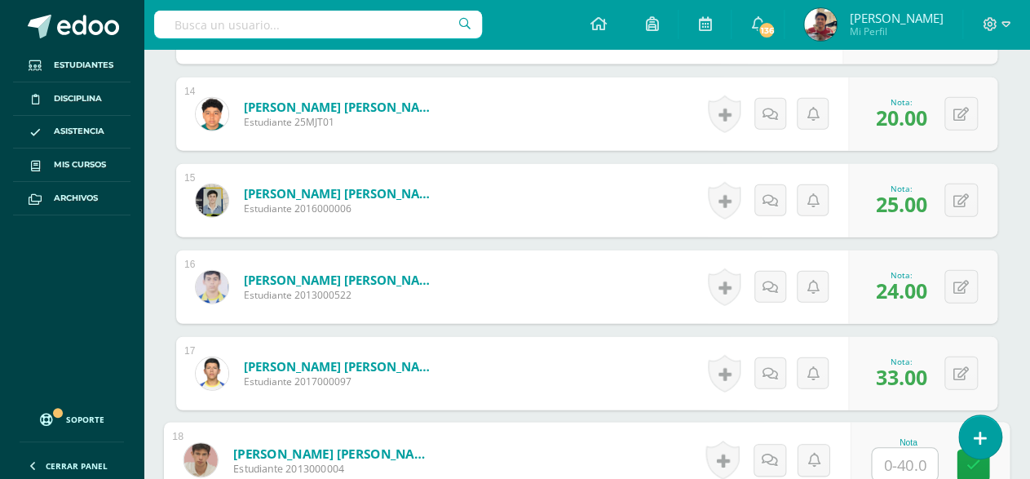
scroll to position [1695, 0]
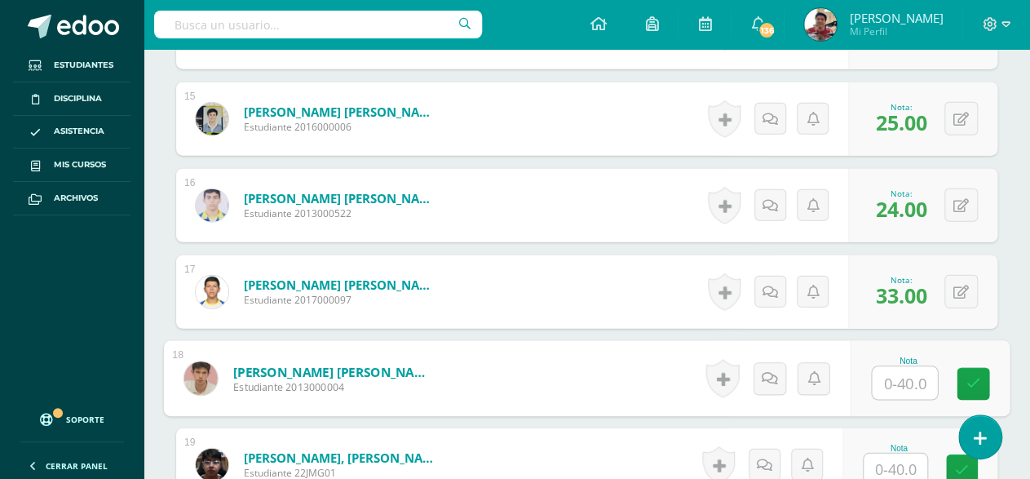
click at [893, 369] on input "text" at bounding box center [904, 383] width 65 height 33
type input "32"
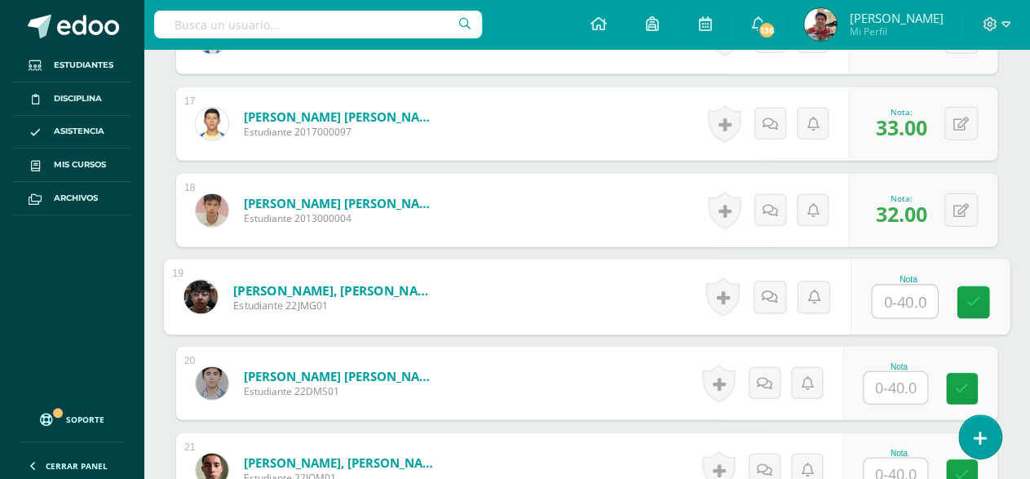
scroll to position [1944, 0]
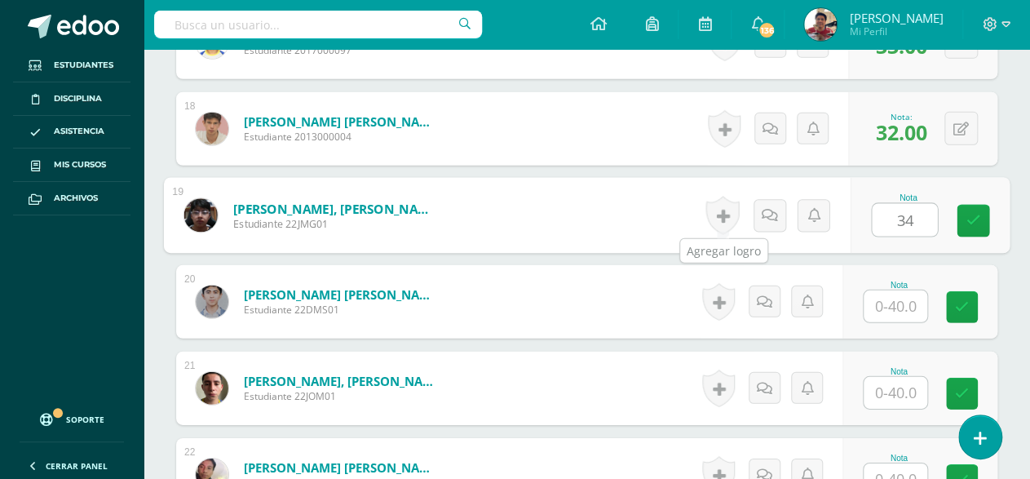
type input "34"
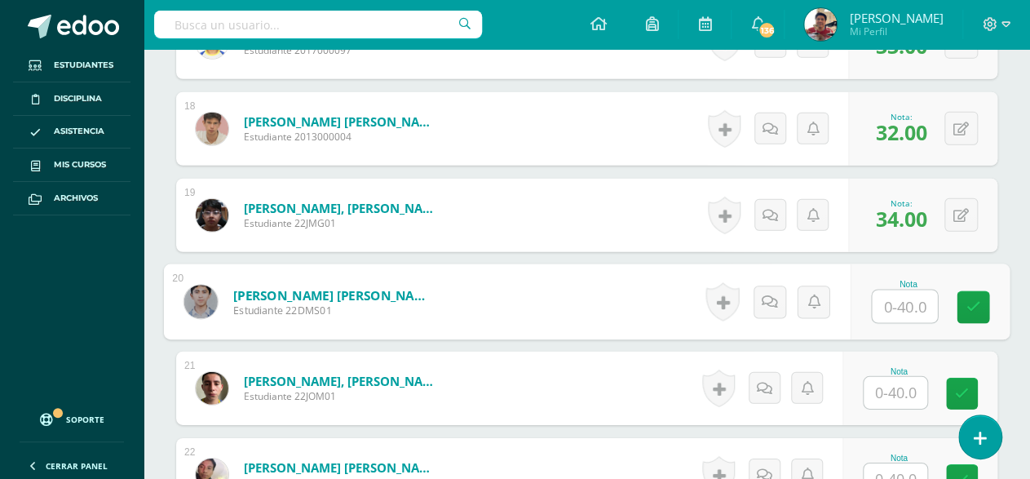
click at [900, 302] on input "text" at bounding box center [904, 306] width 65 height 33
type input "37"
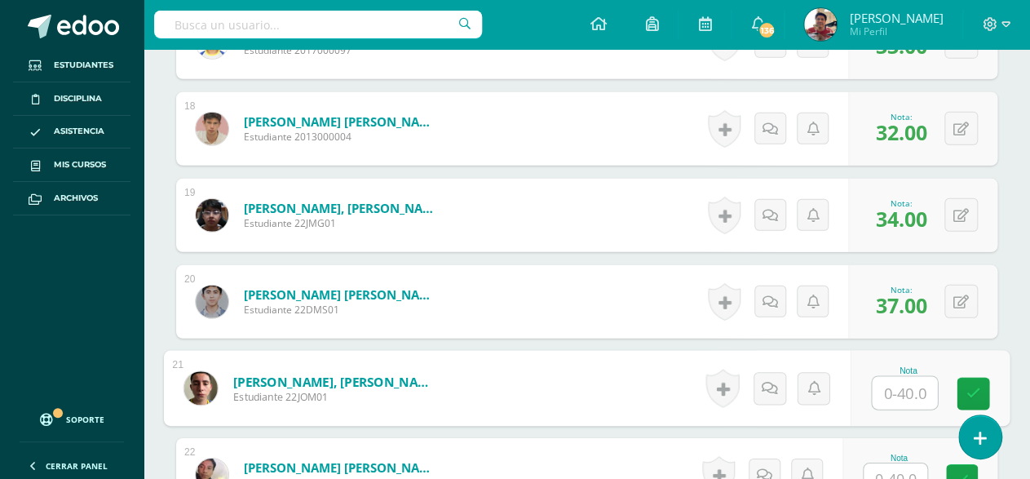
click at [897, 388] on input "text" at bounding box center [904, 393] width 65 height 33
type input "31"
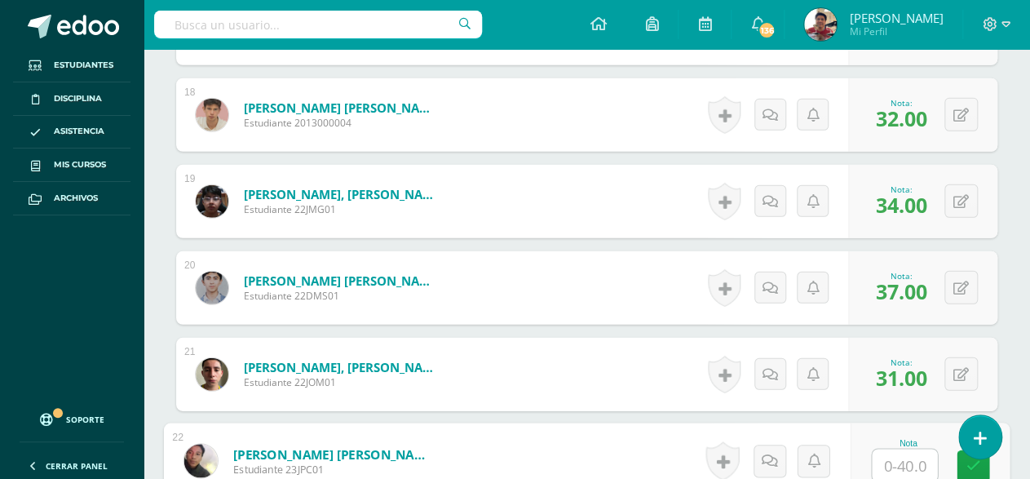
scroll to position [2121, 0]
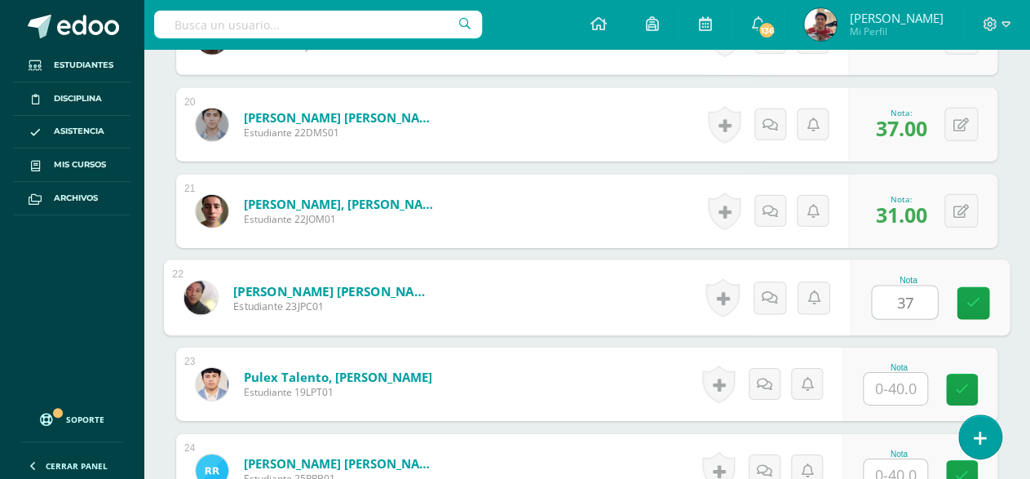
type input "37"
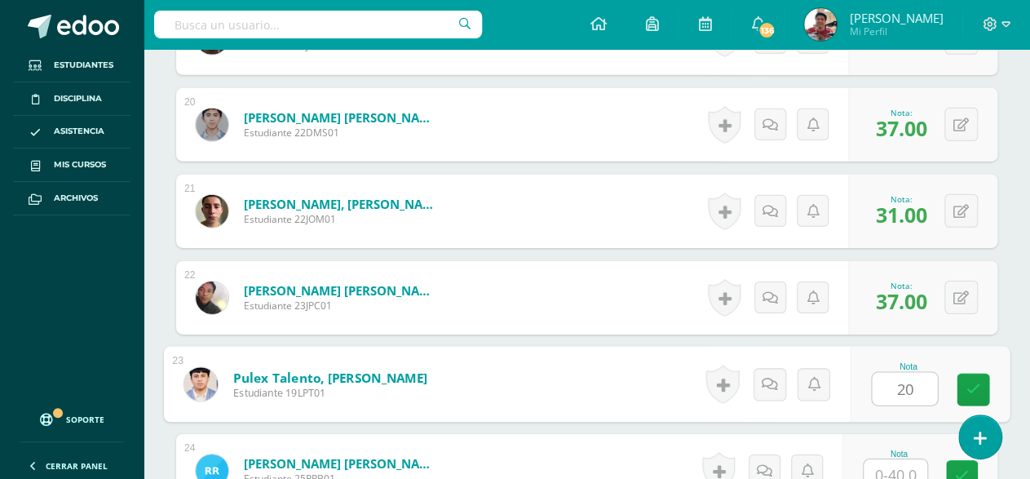
type input "20"
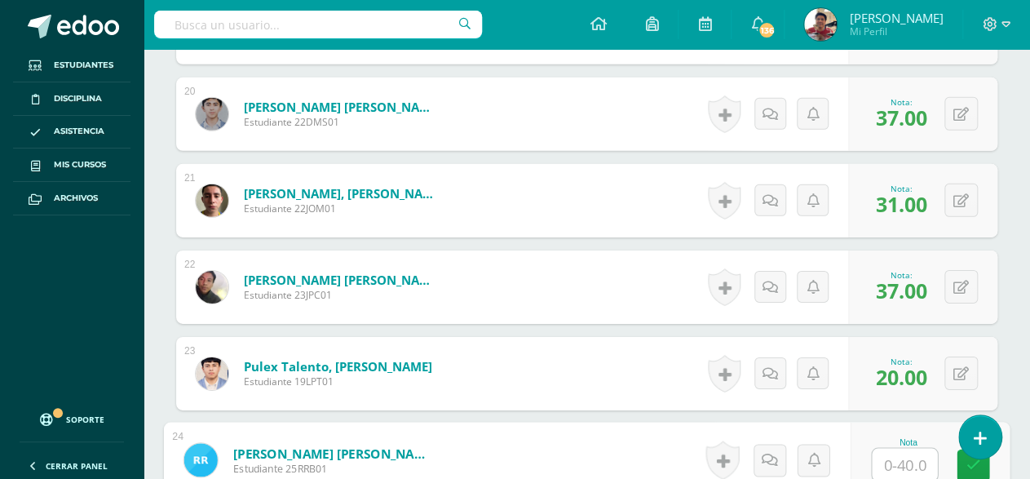
scroll to position [2214, 0]
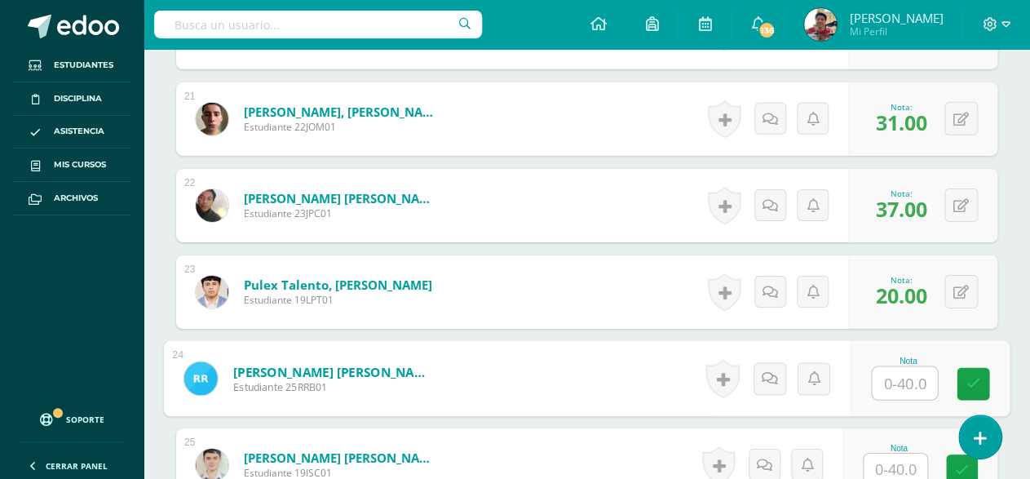
click at [900, 382] on input "text" at bounding box center [904, 383] width 65 height 33
type input "33"
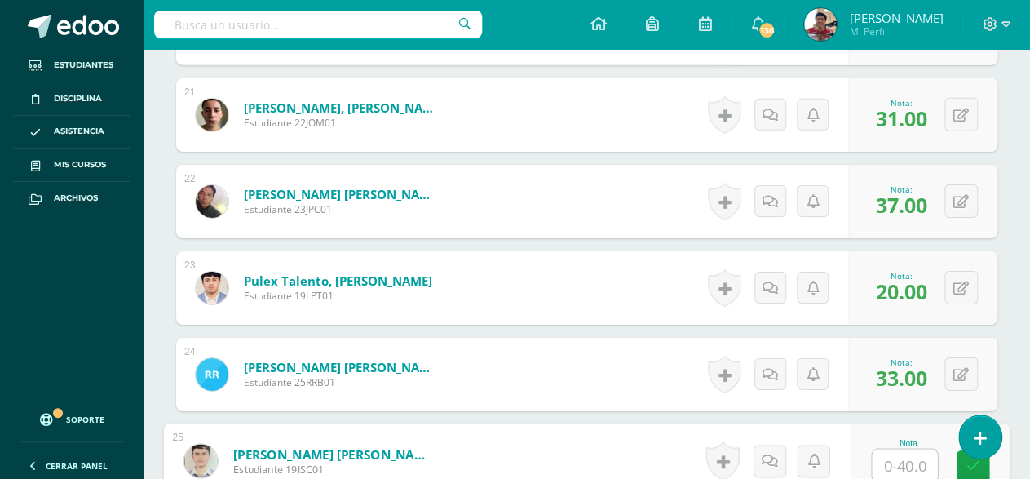
scroll to position [2381, 0]
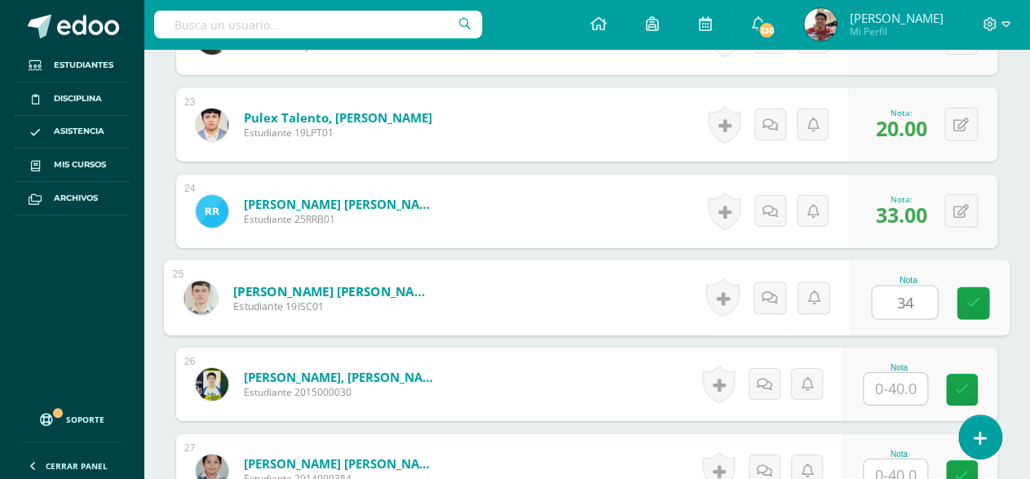
type input "34"
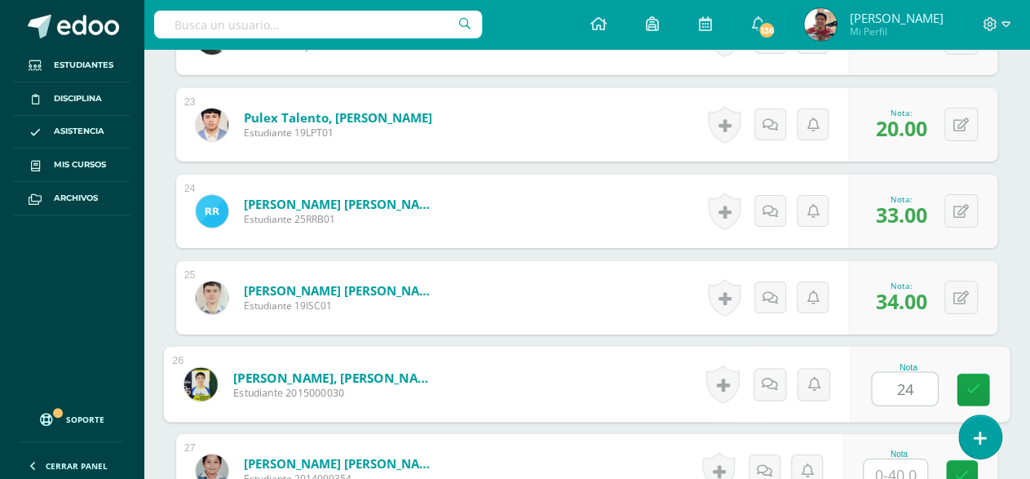
type input "24"
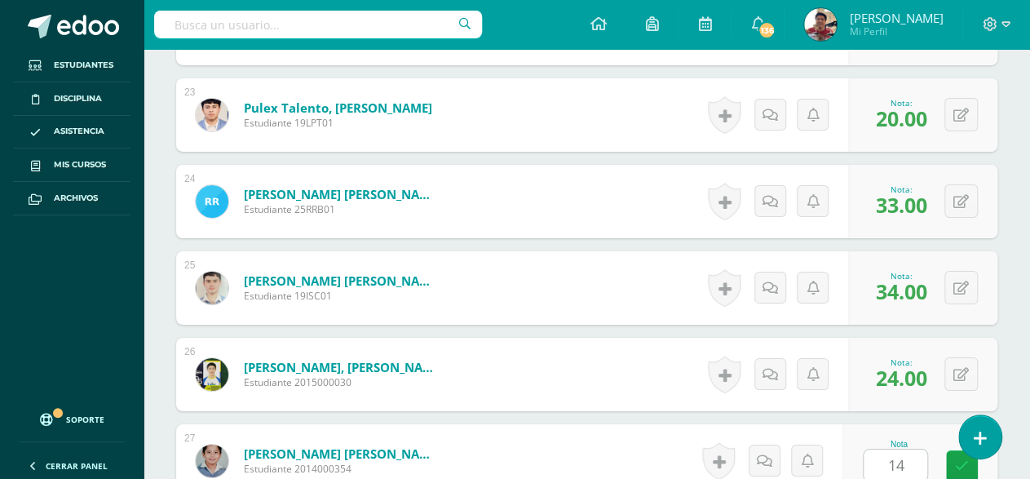
scroll to position [2701, 0]
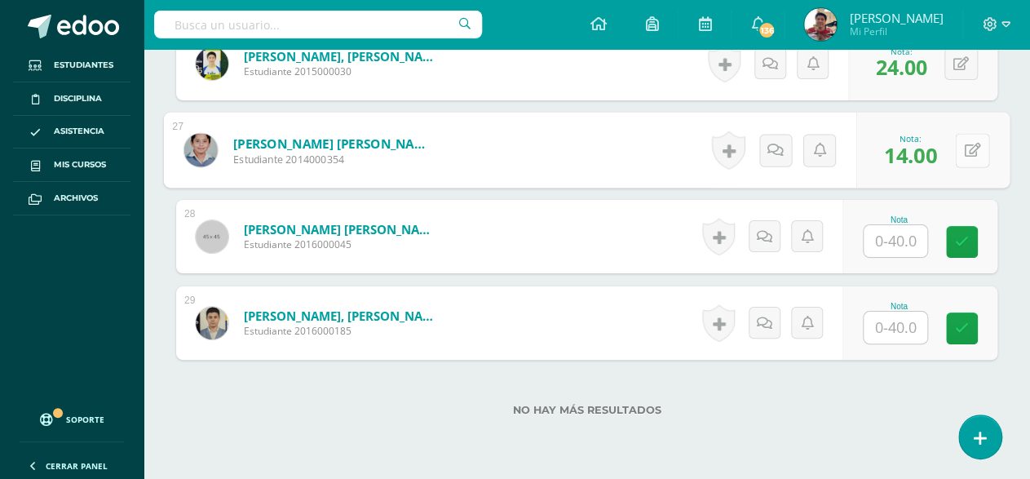
click at [965, 148] on icon at bounding box center [973, 150] width 16 height 14
type input "17"
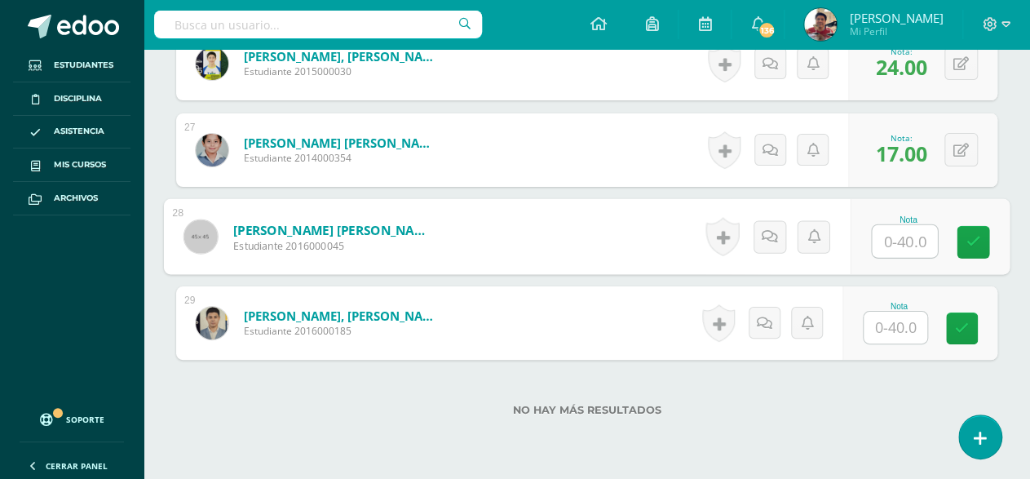
click at [896, 234] on input "text" at bounding box center [904, 241] width 65 height 33
type input "26"
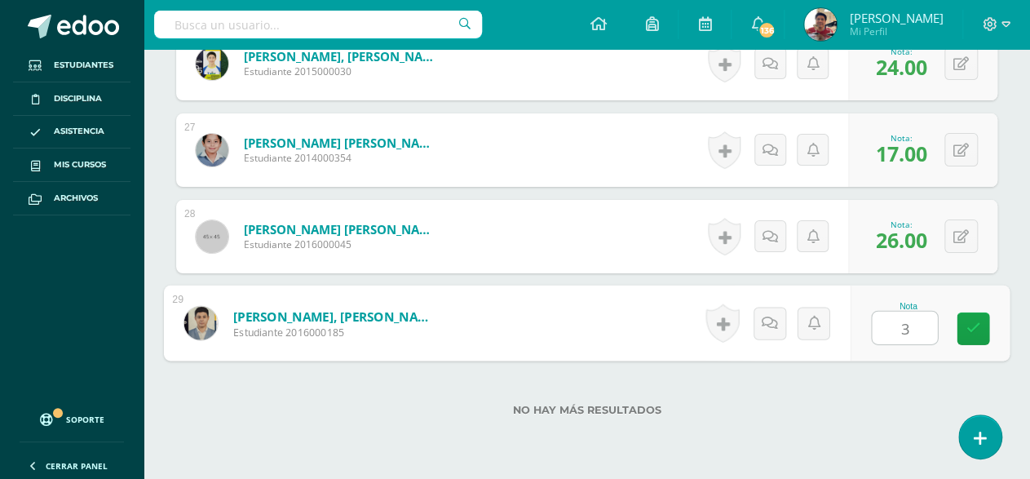
type input "36"
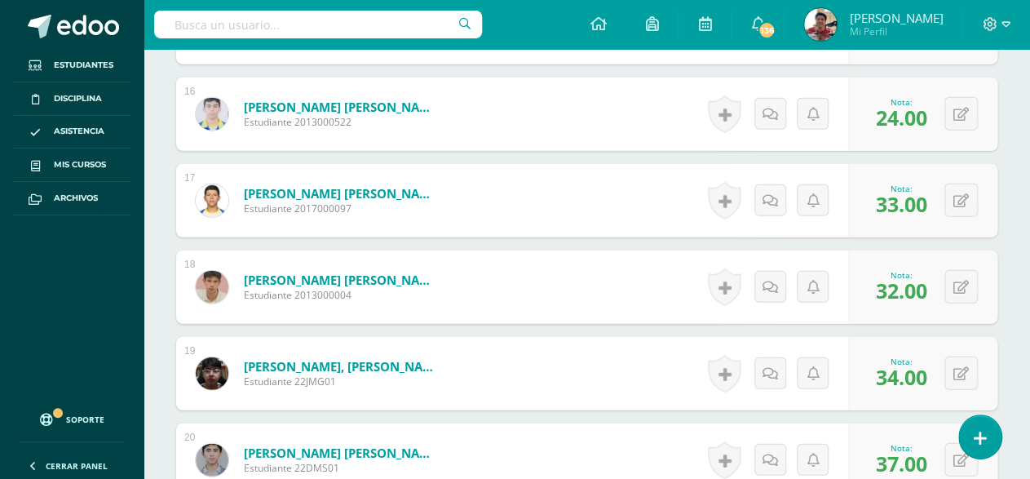
scroll to position [1623, 0]
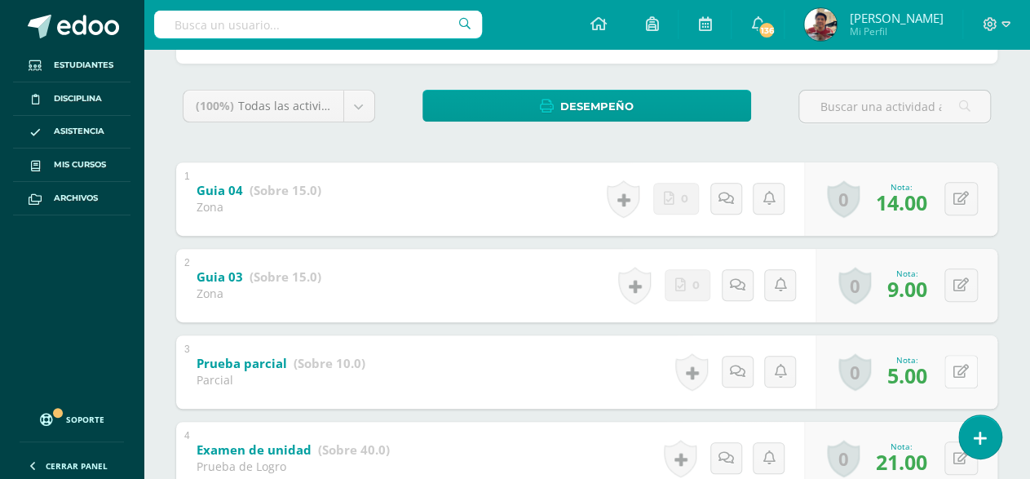
scroll to position [325, 0]
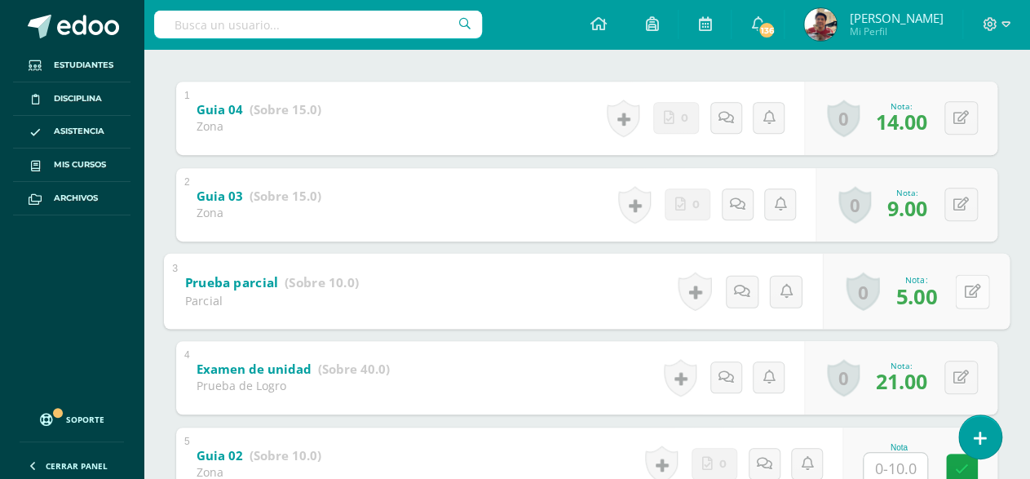
click at [958, 290] on button at bounding box center [972, 291] width 34 height 34
type input "8"
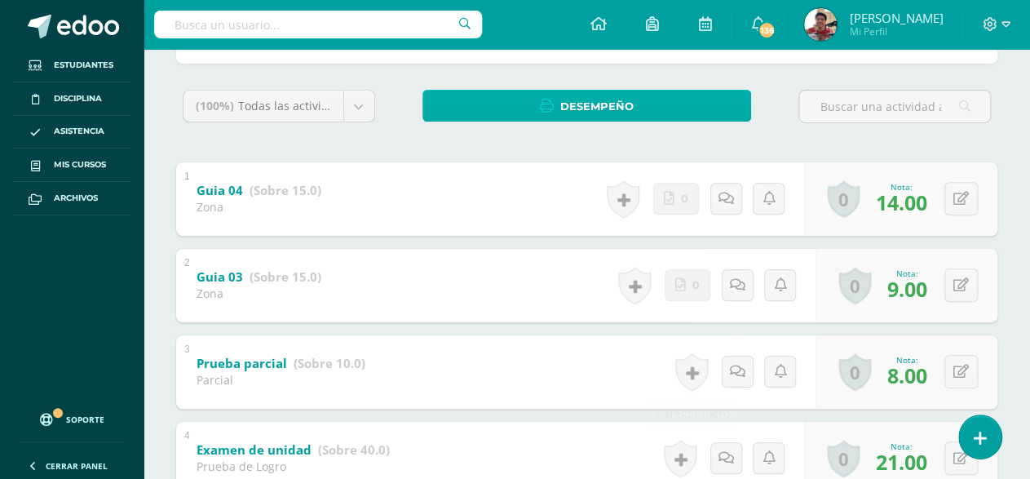
scroll to position [0, 0]
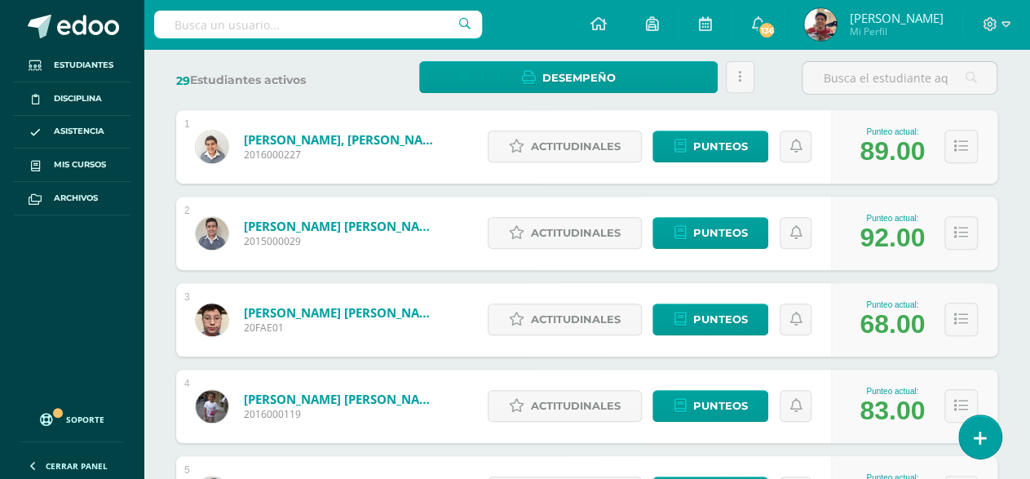
scroll to position [325, 0]
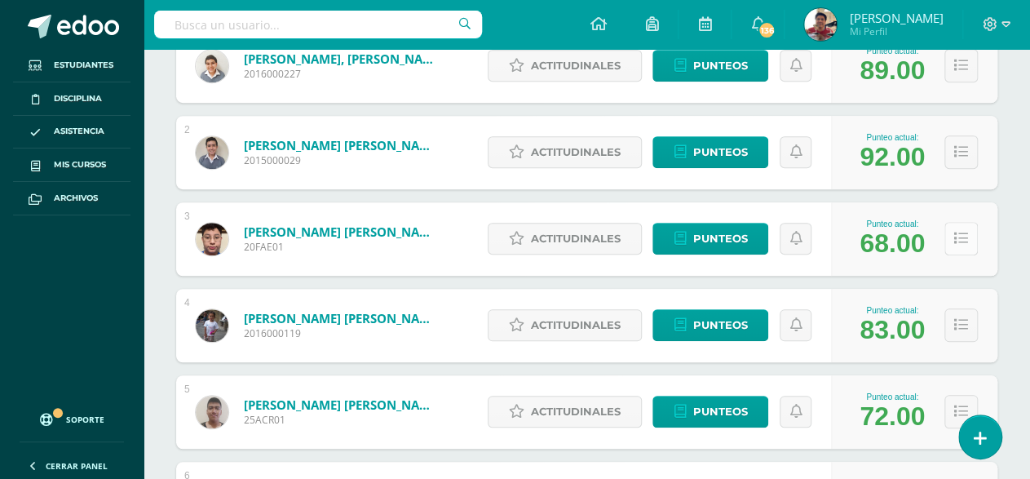
click at [966, 232] on button at bounding box center [960, 238] width 33 height 33
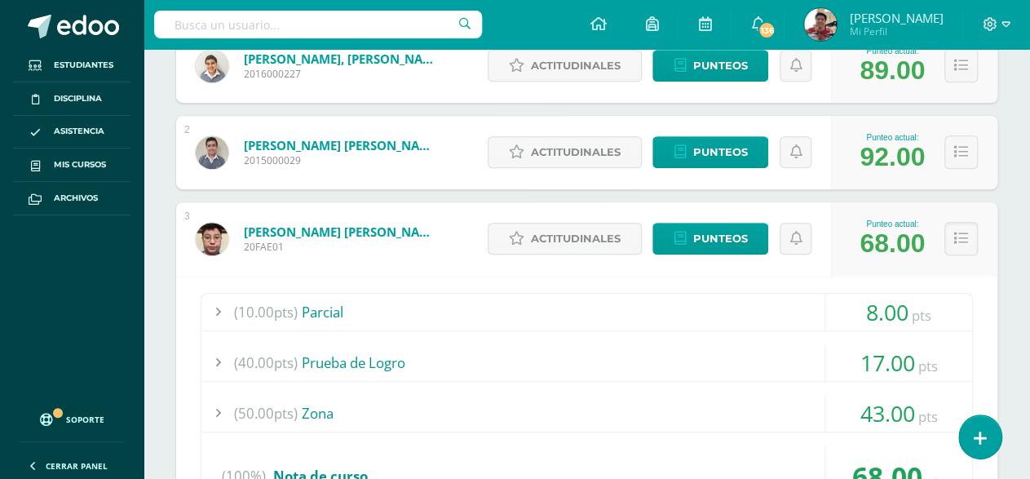
scroll to position [489, 0]
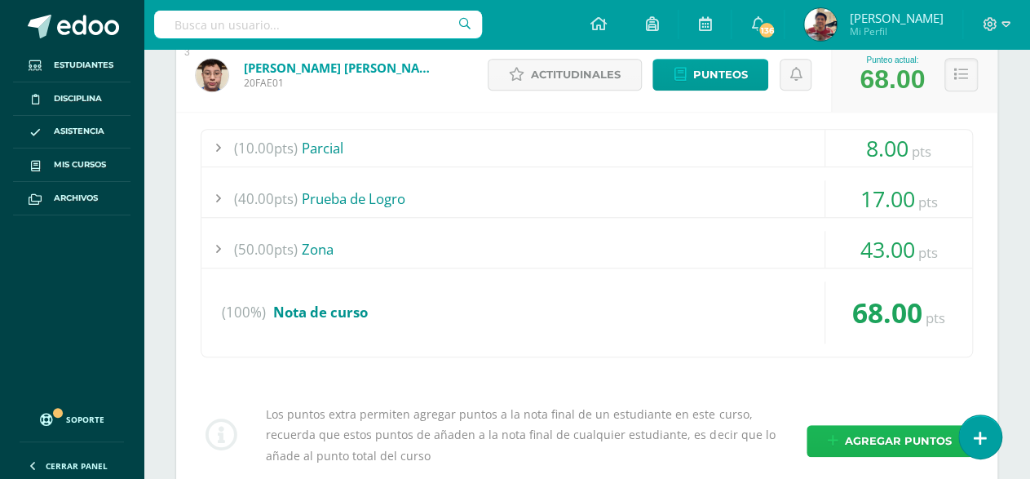
click at [878, 435] on span "Agregar puntos" at bounding box center [898, 441] width 107 height 30
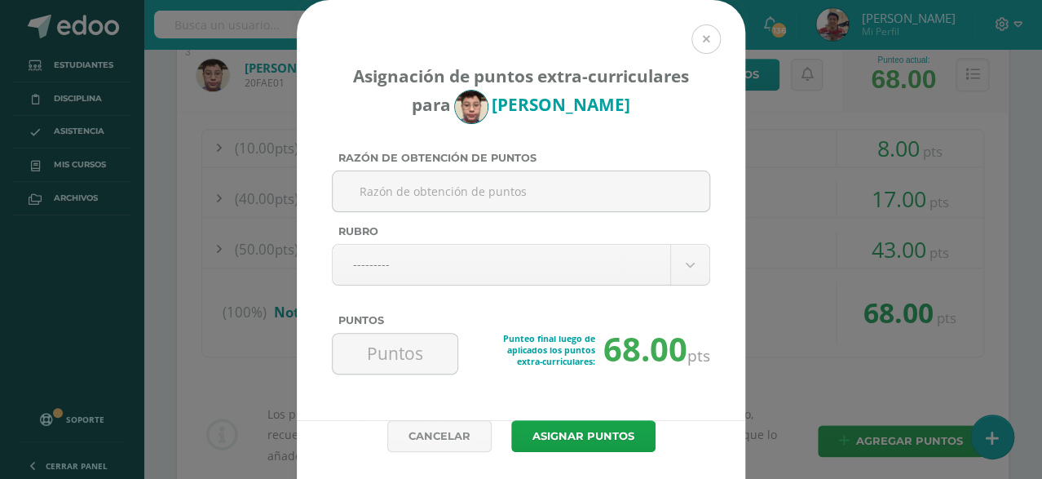
click at [697, 44] on button at bounding box center [706, 38] width 29 height 29
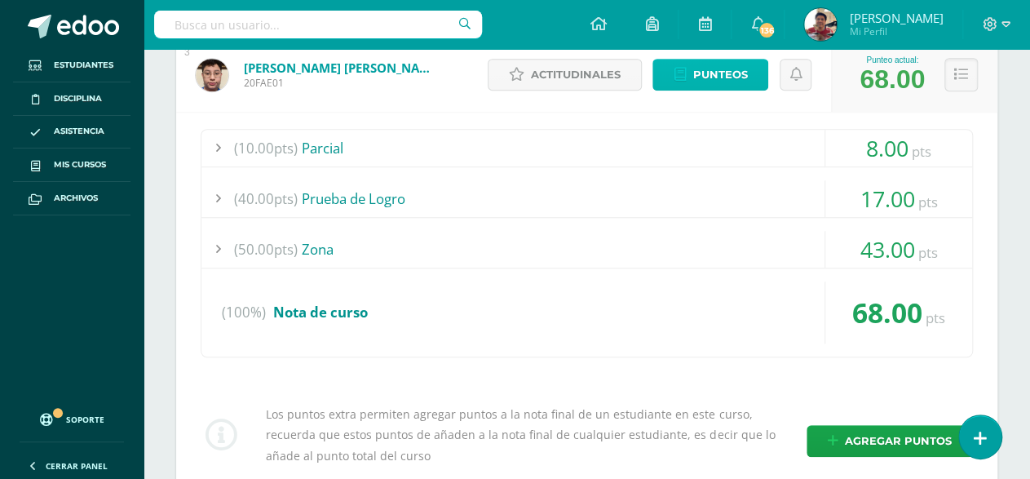
drag, startPoint x: 723, startPoint y: 69, endPoint x: 730, endPoint y: 63, distance: 8.7
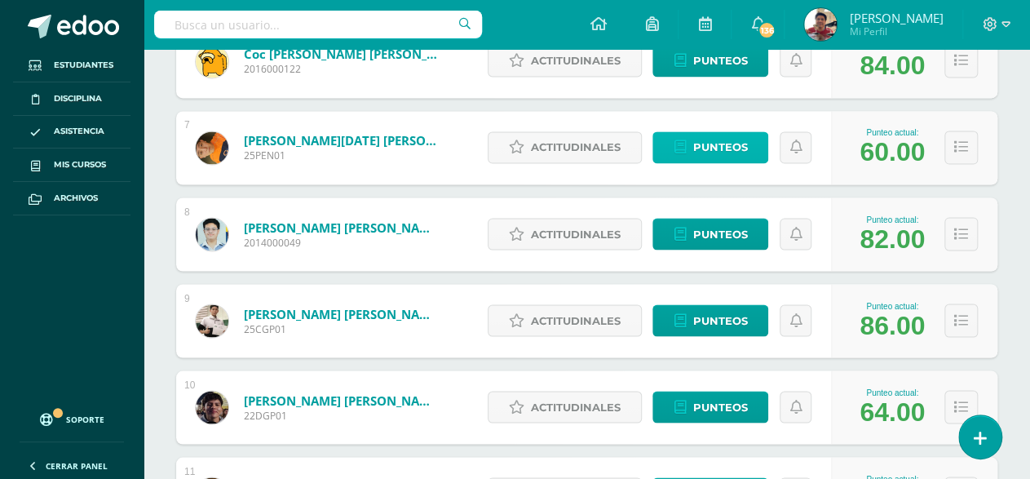
scroll to position [1223, 0]
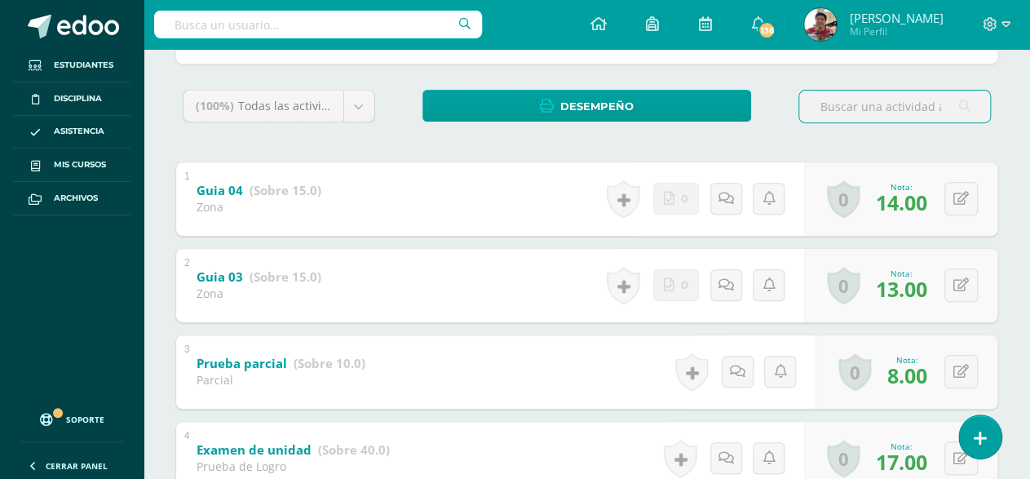
scroll to position [325, 0]
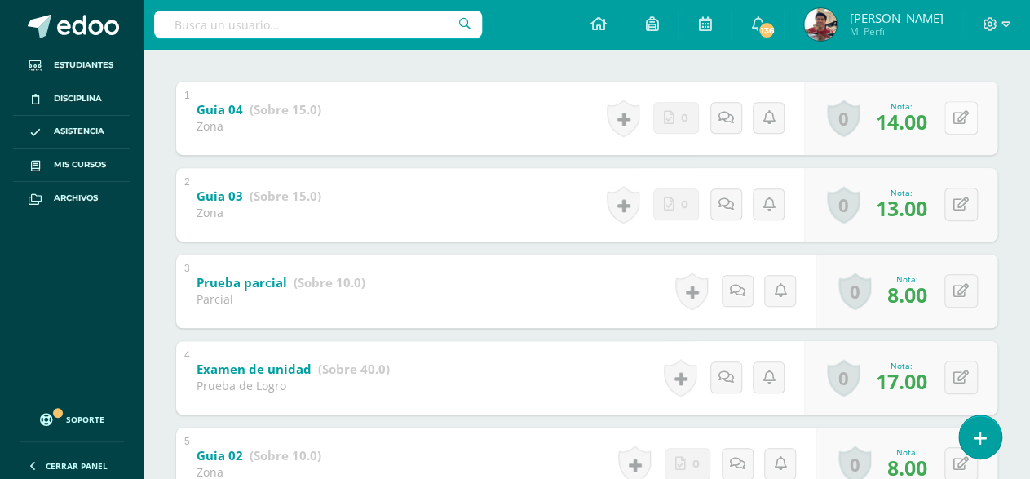
click at [958, 118] on button at bounding box center [960, 117] width 33 height 33
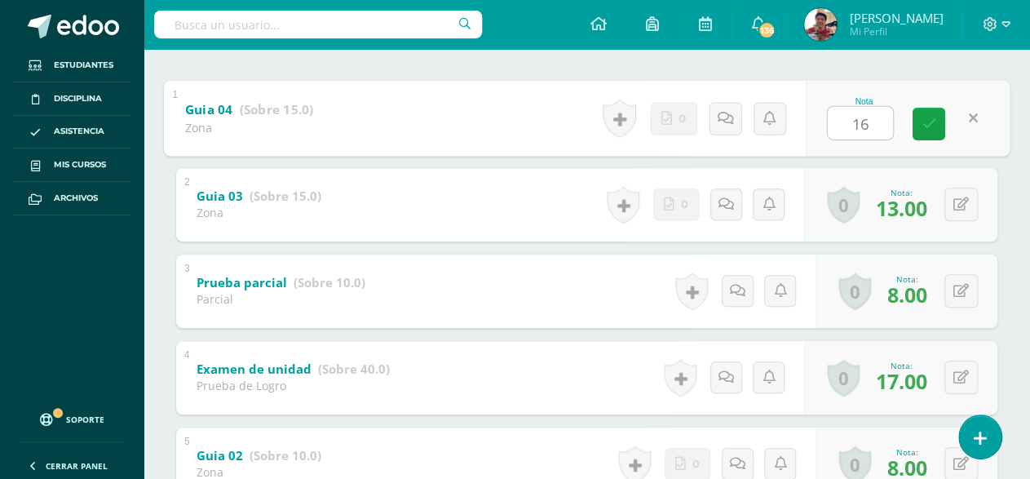
type input "0"
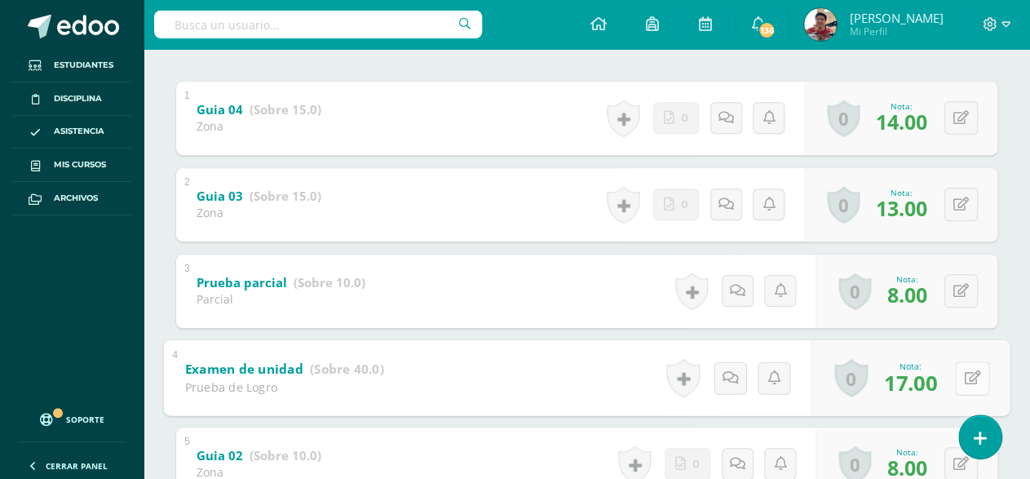
click at [966, 381] on icon at bounding box center [973, 377] width 16 height 14
type input "19"
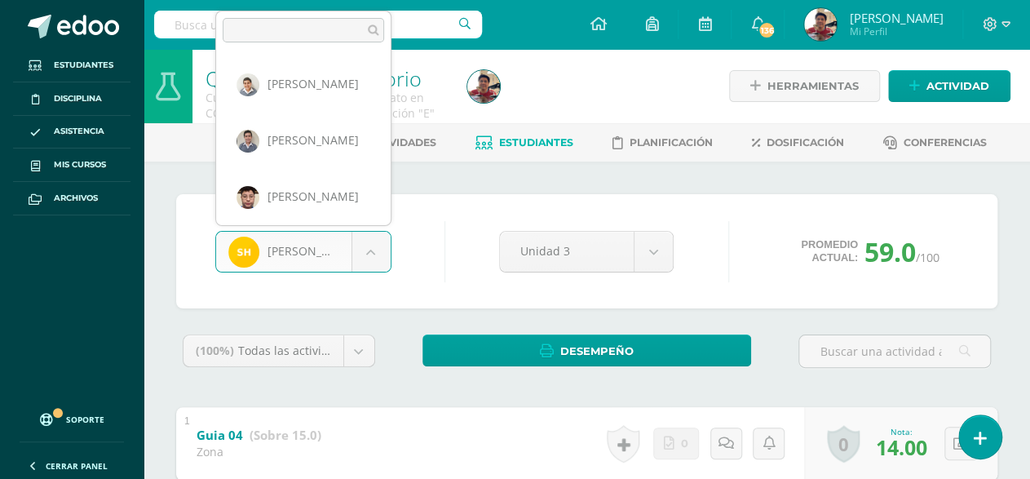
scroll to position [505, 0]
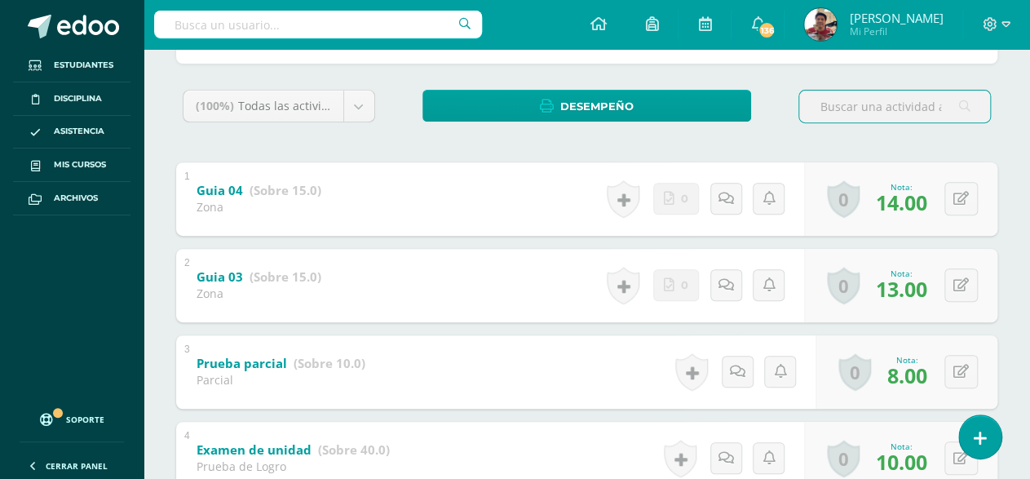
scroll to position [325, 0]
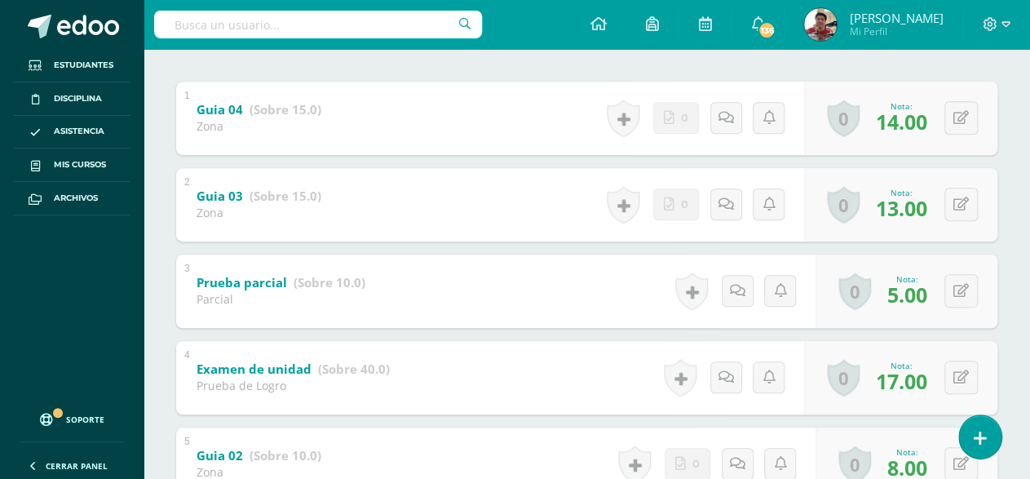
scroll to position [81, 0]
